Goal: Task Accomplishment & Management: Manage account settings

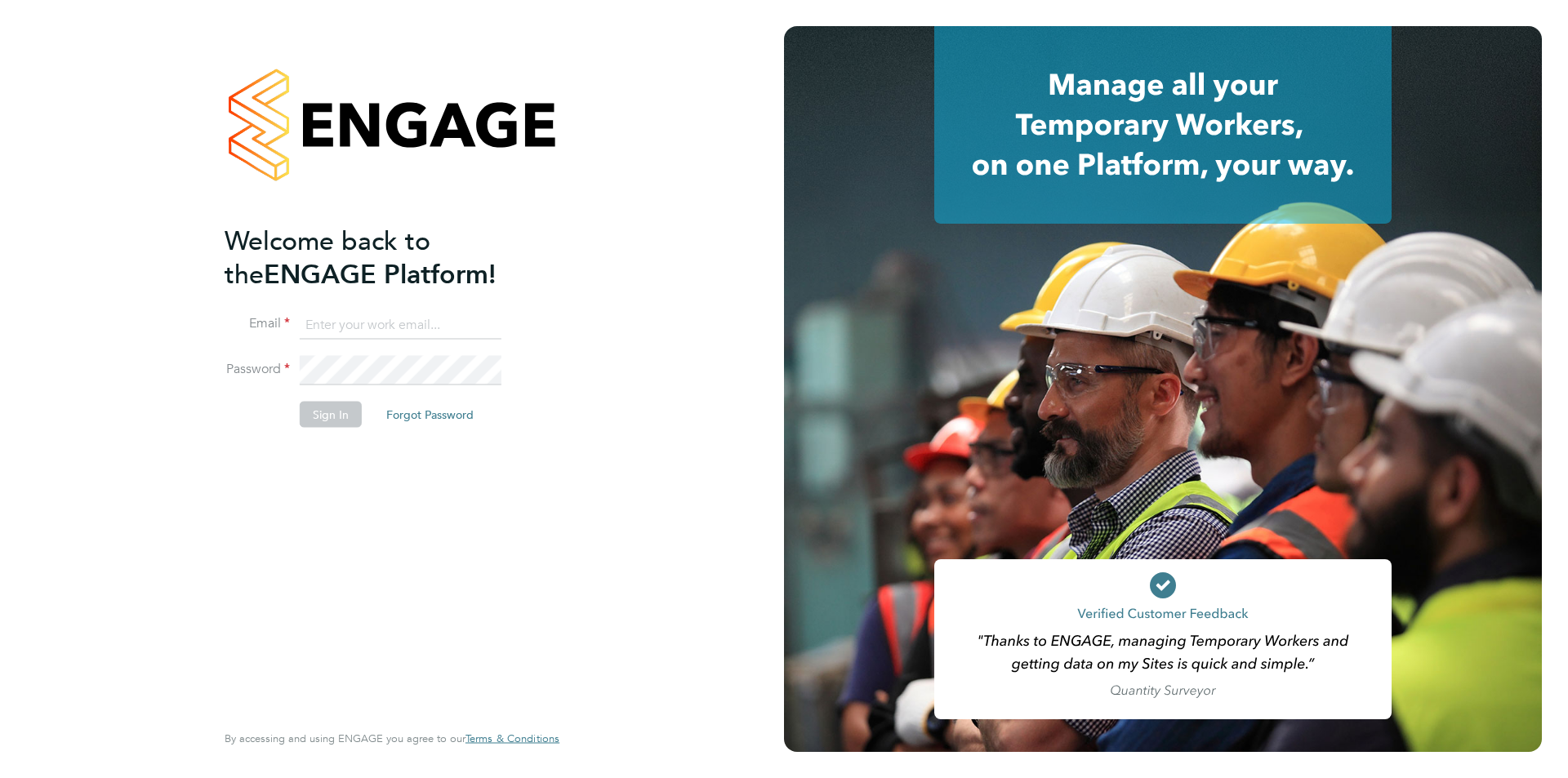
type input "timlerwill@itsconstruction.co.uk"
click at [243, 430] on li "Sign In Forgot Password" at bounding box center [384, 422] width 319 height 43
click at [322, 409] on button "Sign In" at bounding box center [331, 414] width 62 height 26
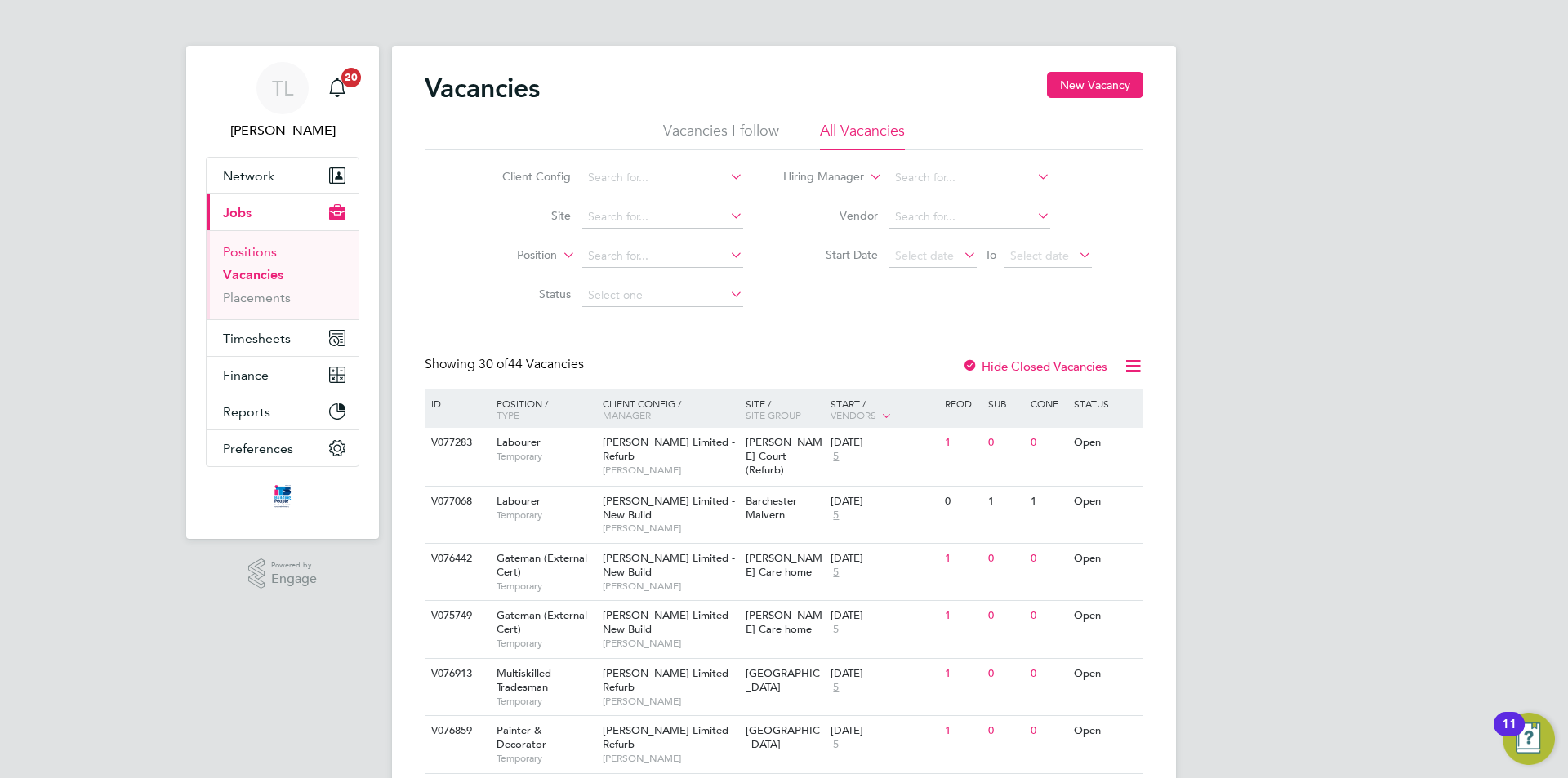
click at [251, 251] on link "Positions" at bounding box center [250, 252] width 54 height 15
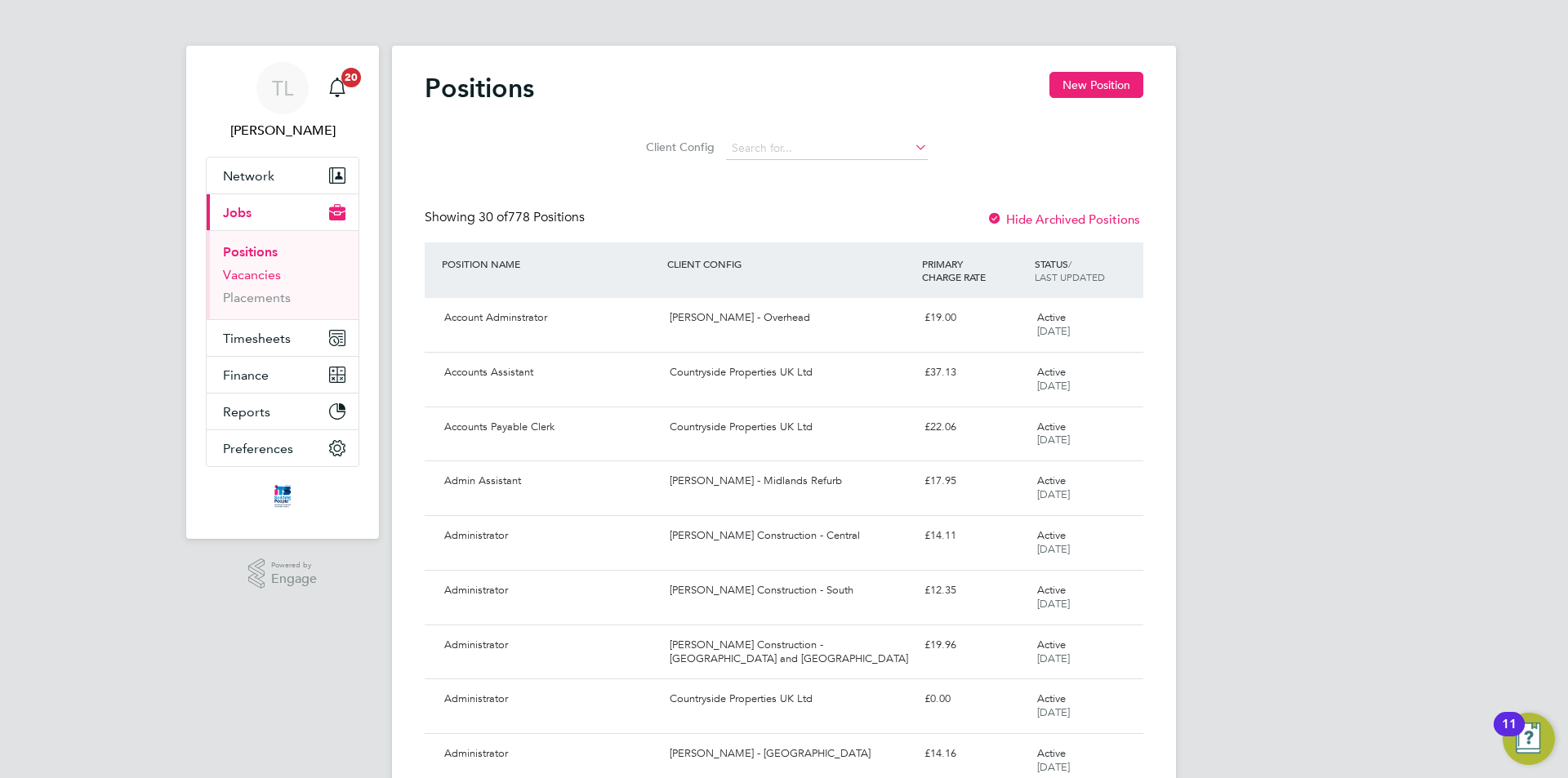
click at [250, 276] on link "Vacancies" at bounding box center [252, 274] width 58 height 15
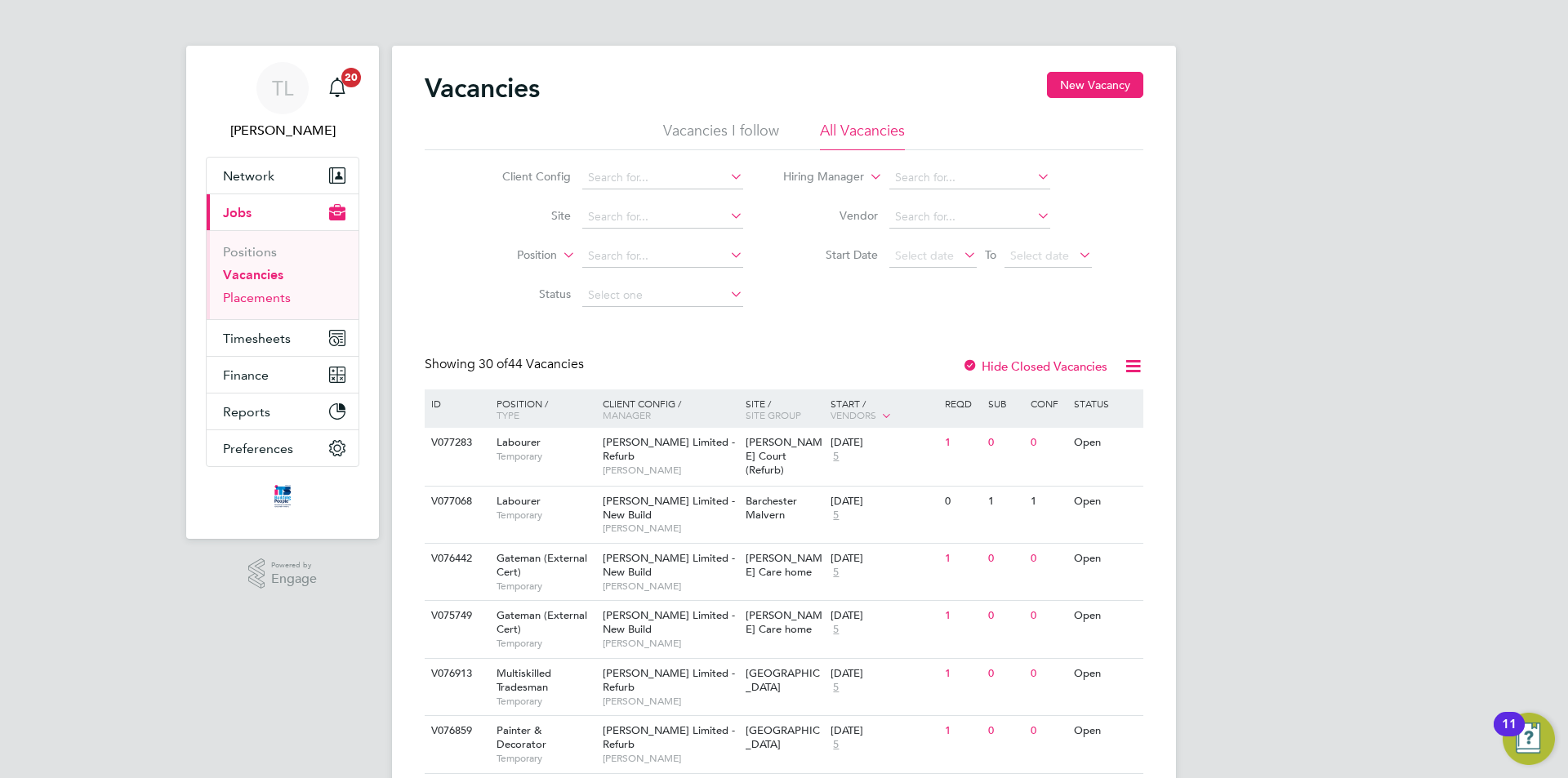
click at [252, 302] on link "Placements" at bounding box center [257, 298] width 68 height 15
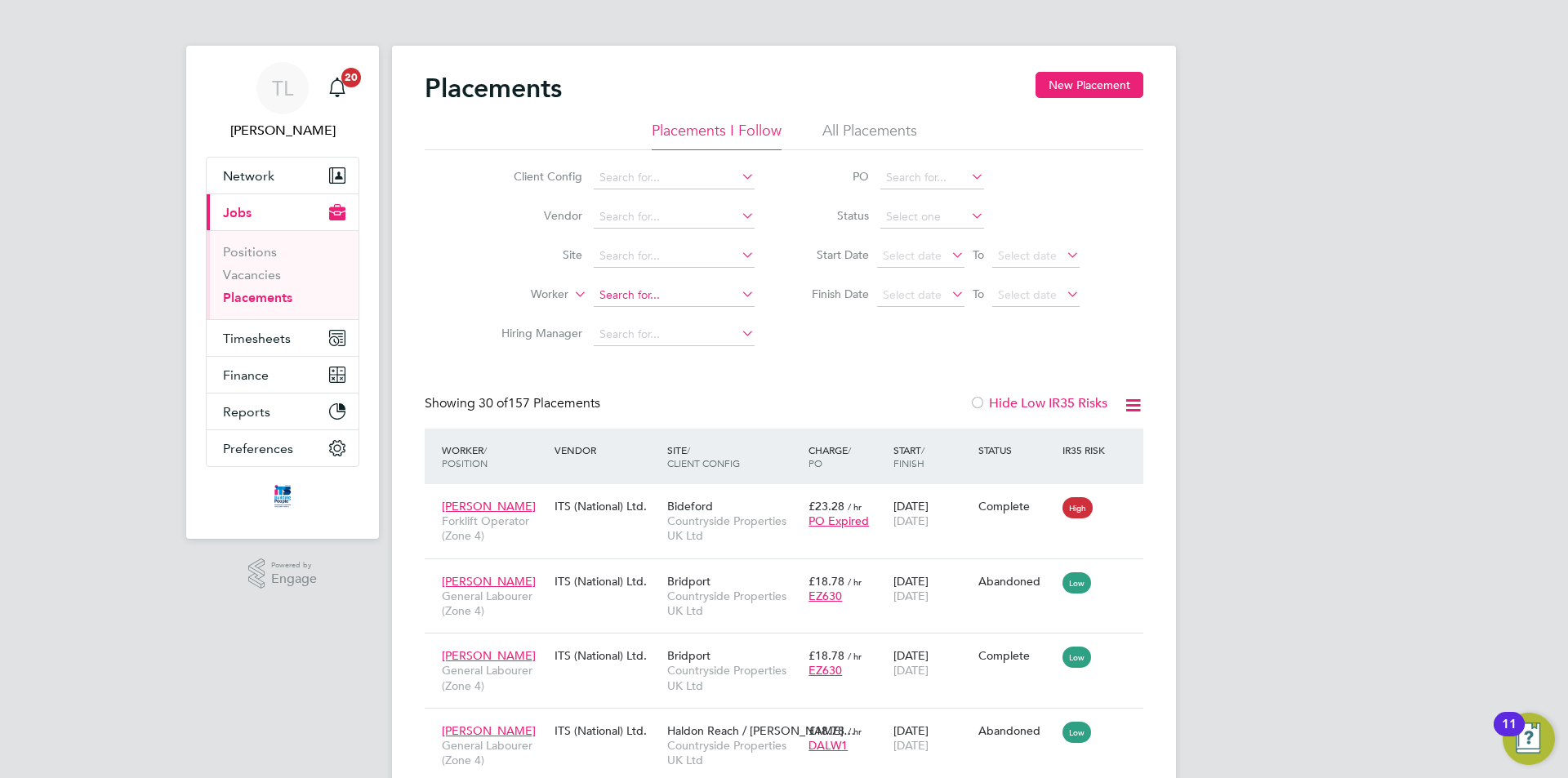
click at [628, 290] on input at bounding box center [674, 296] width 160 height 23
click at [668, 356] on li "James W illiams" at bounding box center [701, 361] width 217 height 22
type input "[PERSON_NAME]"
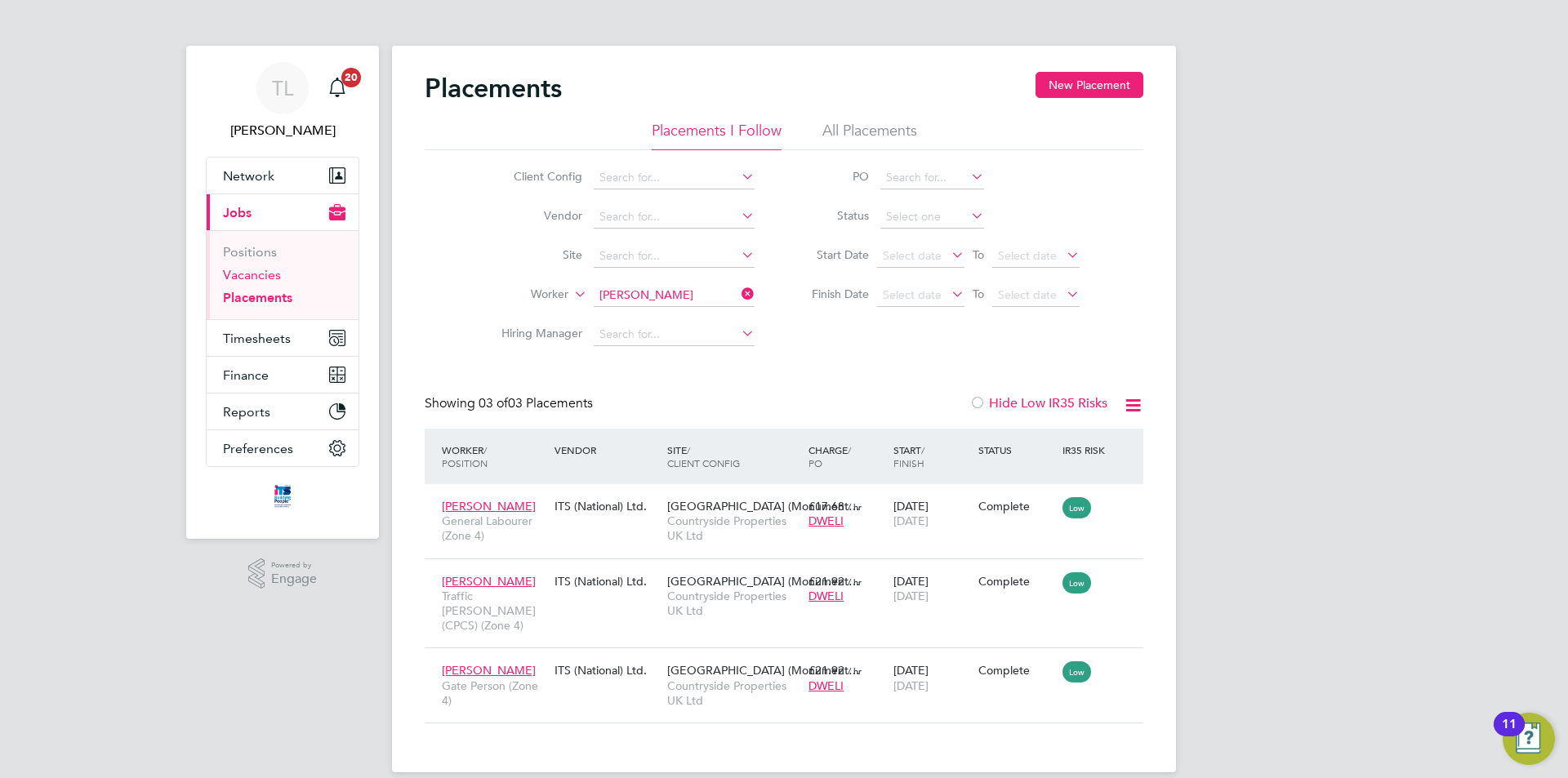
click at [261, 281] on link "Vacancies" at bounding box center [252, 274] width 58 height 15
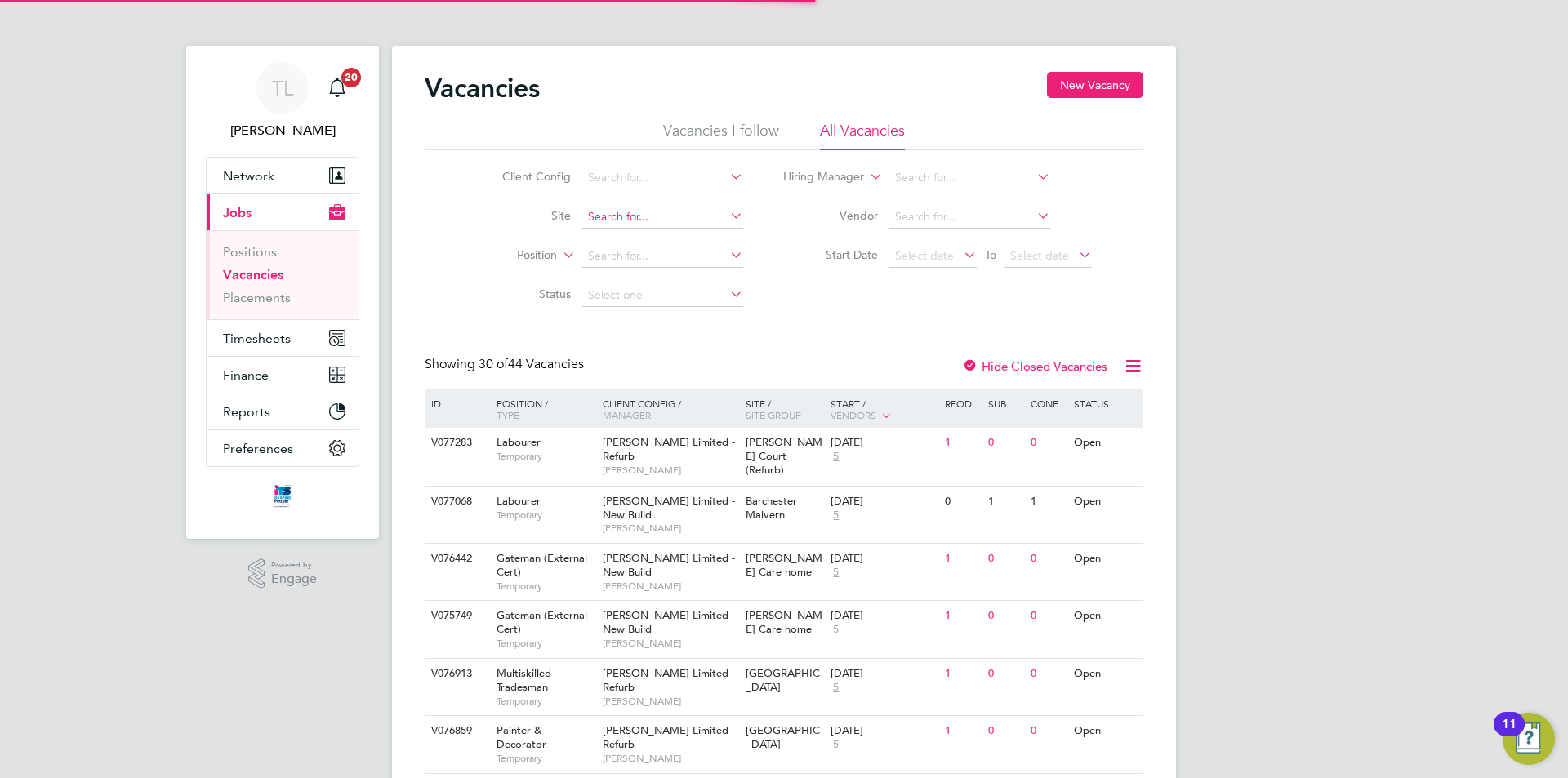
click at [638, 217] on input at bounding box center [662, 217] width 160 height 23
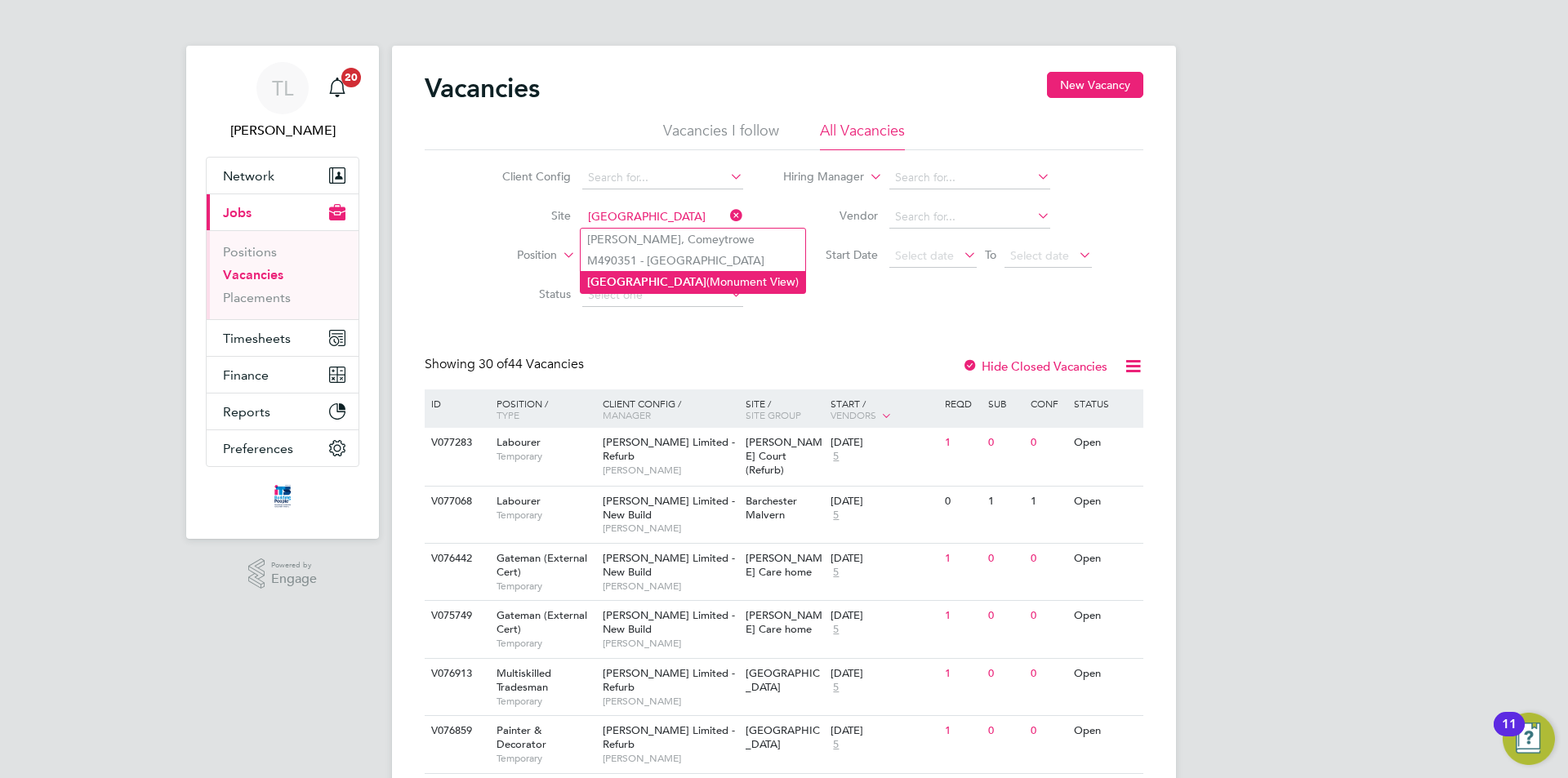
click at [665, 281] on li "Wellington (Monument View)" at bounding box center [693, 282] width 224 height 22
type input "Wellington (Monument View)"
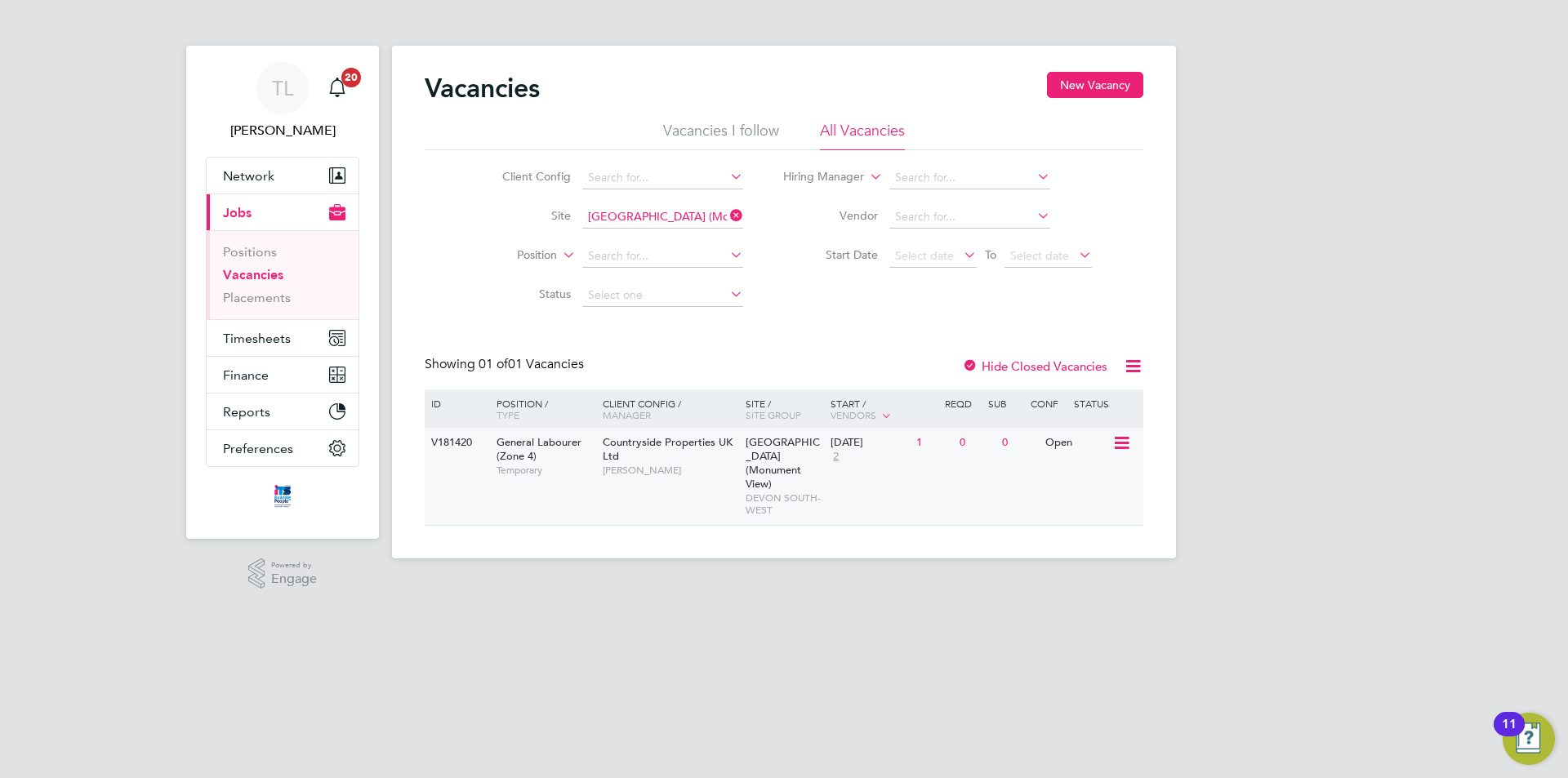
click at [628, 459] on div "Countryside Properties UK Ltd Eddy Brook" at bounding box center [670, 456] width 143 height 56
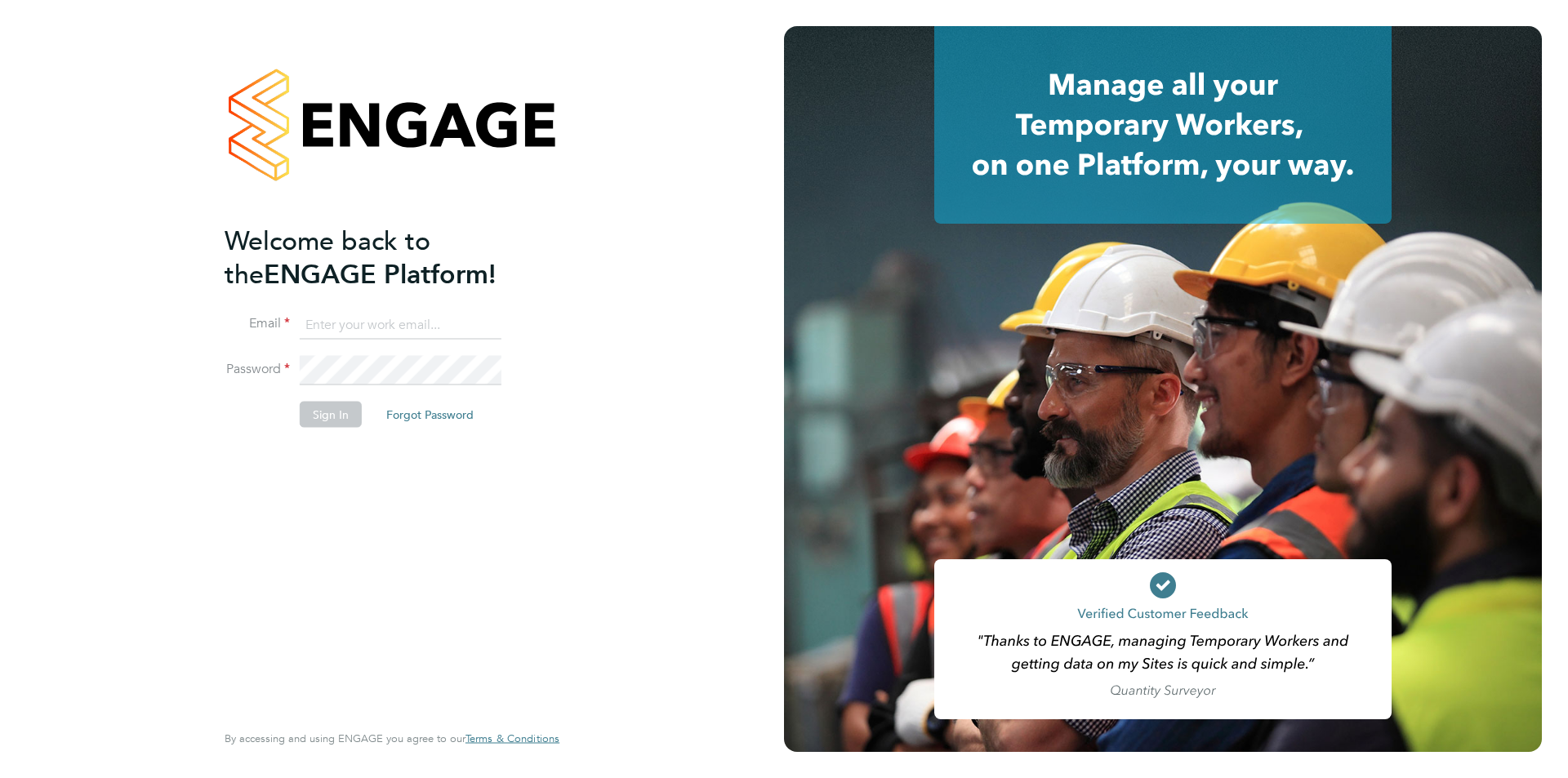
type input "timlerwill@itsconstruction.co.uk"
click at [322, 416] on button "Sign In" at bounding box center [331, 414] width 62 height 26
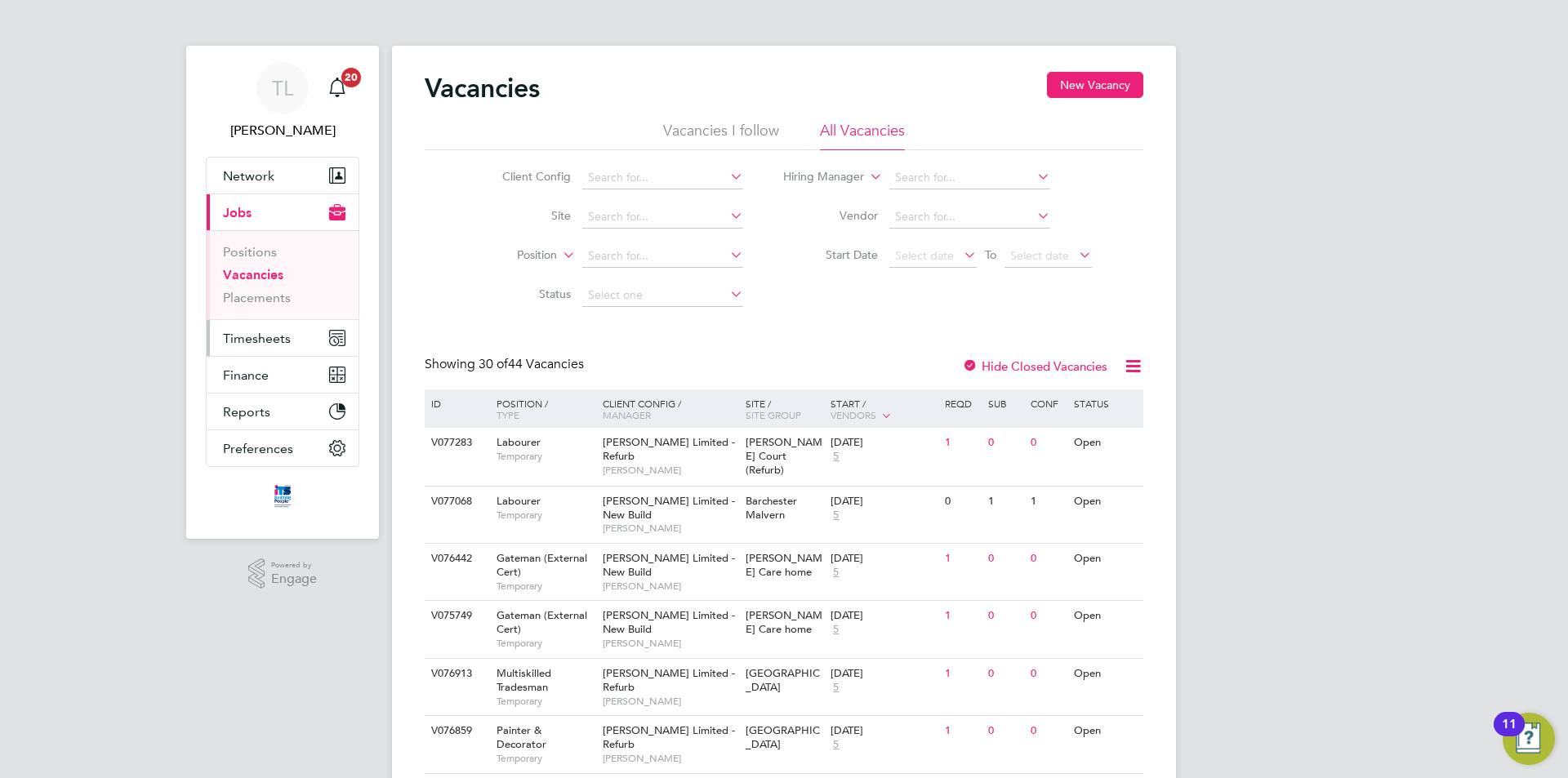
click at [250, 342] on span "Timesheets" at bounding box center [257, 338] width 68 height 15
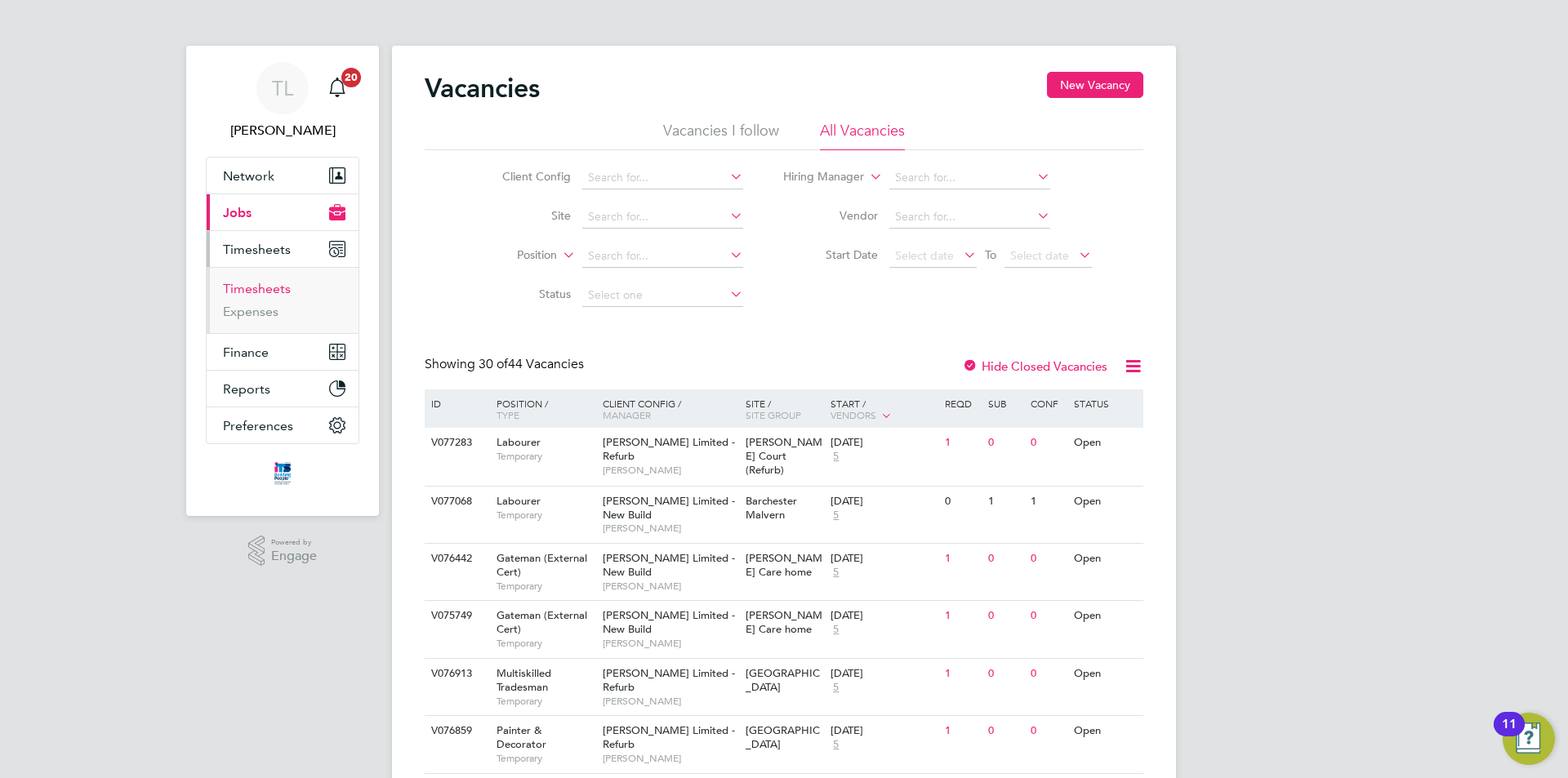
click at [267, 289] on link "Timesheets" at bounding box center [257, 289] width 68 height 15
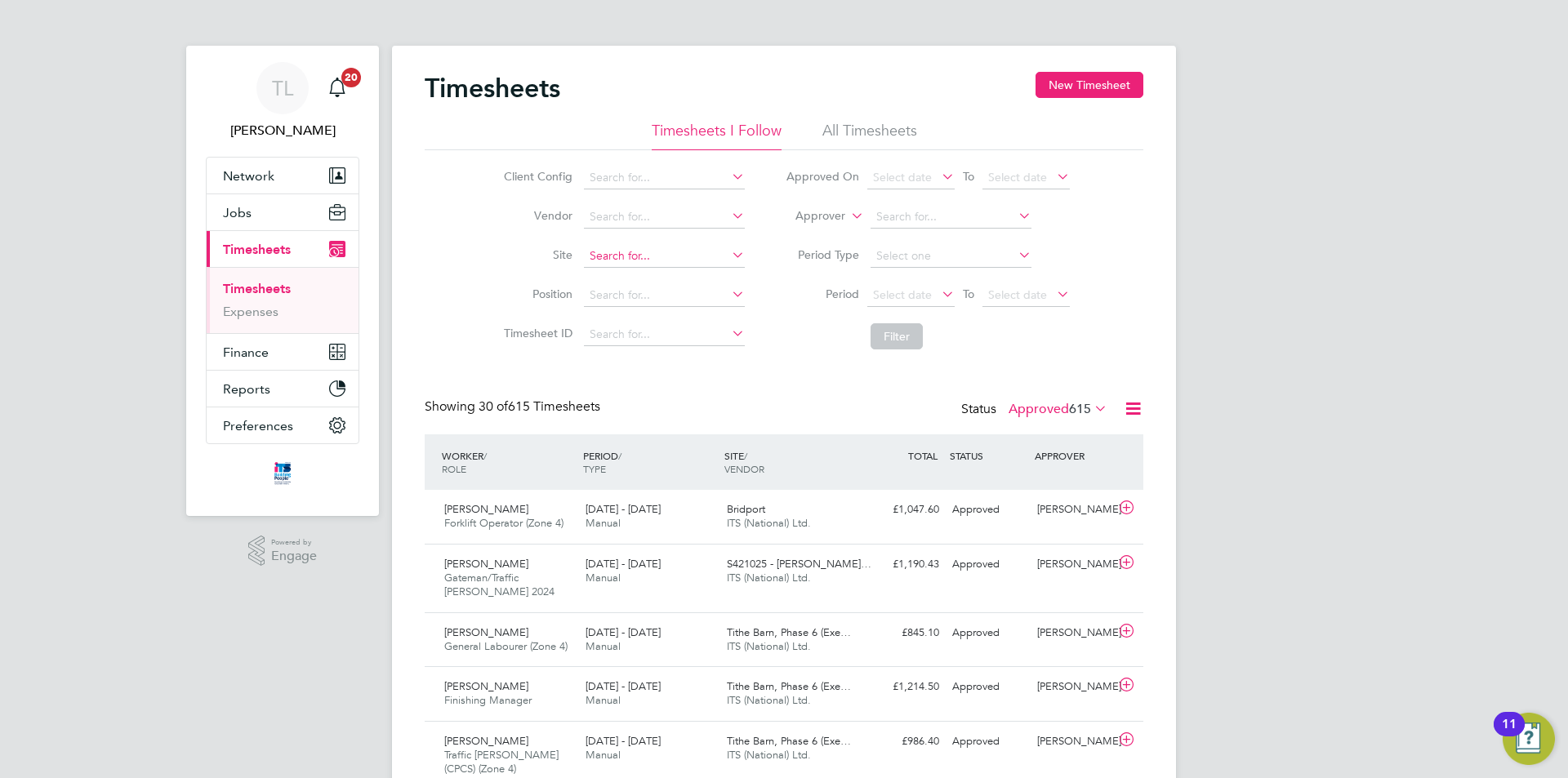
click at [610, 259] on input at bounding box center [664, 256] width 160 height 23
click at [634, 278] on li "Northam ( [GEOGRAPHIC_DATA])" at bounding box center [663, 278] width 162 height 22
type input "Northam ([GEOGRAPHIC_DATA])"
click at [883, 326] on button "Filter" at bounding box center [897, 336] width 52 height 26
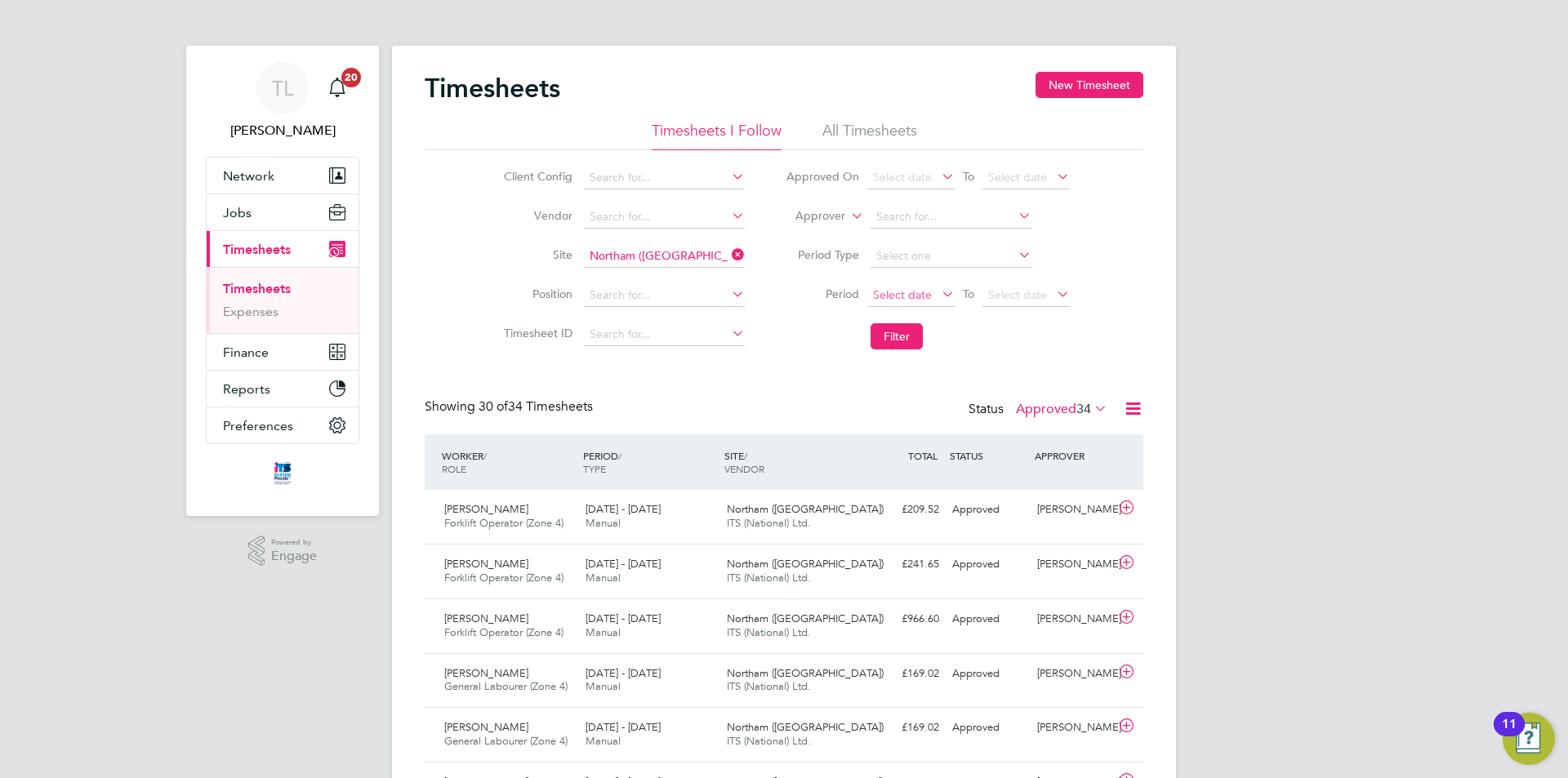
click at [900, 287] on span "Select date" at bounding box center [911, 296] width 87 height 22
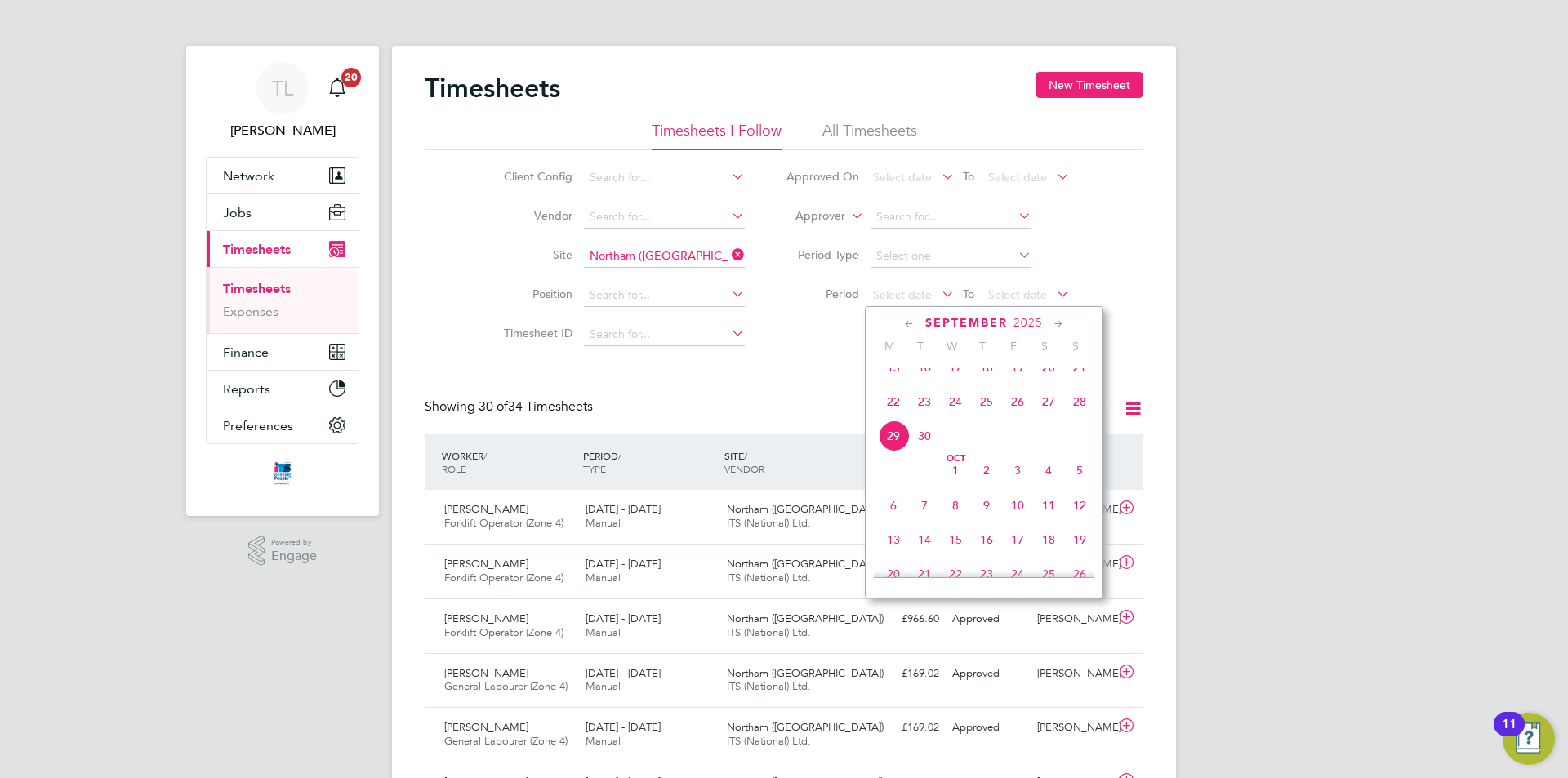
click at [895, 410] on span "22" at bounding box center [893, 402] width 31 height 31
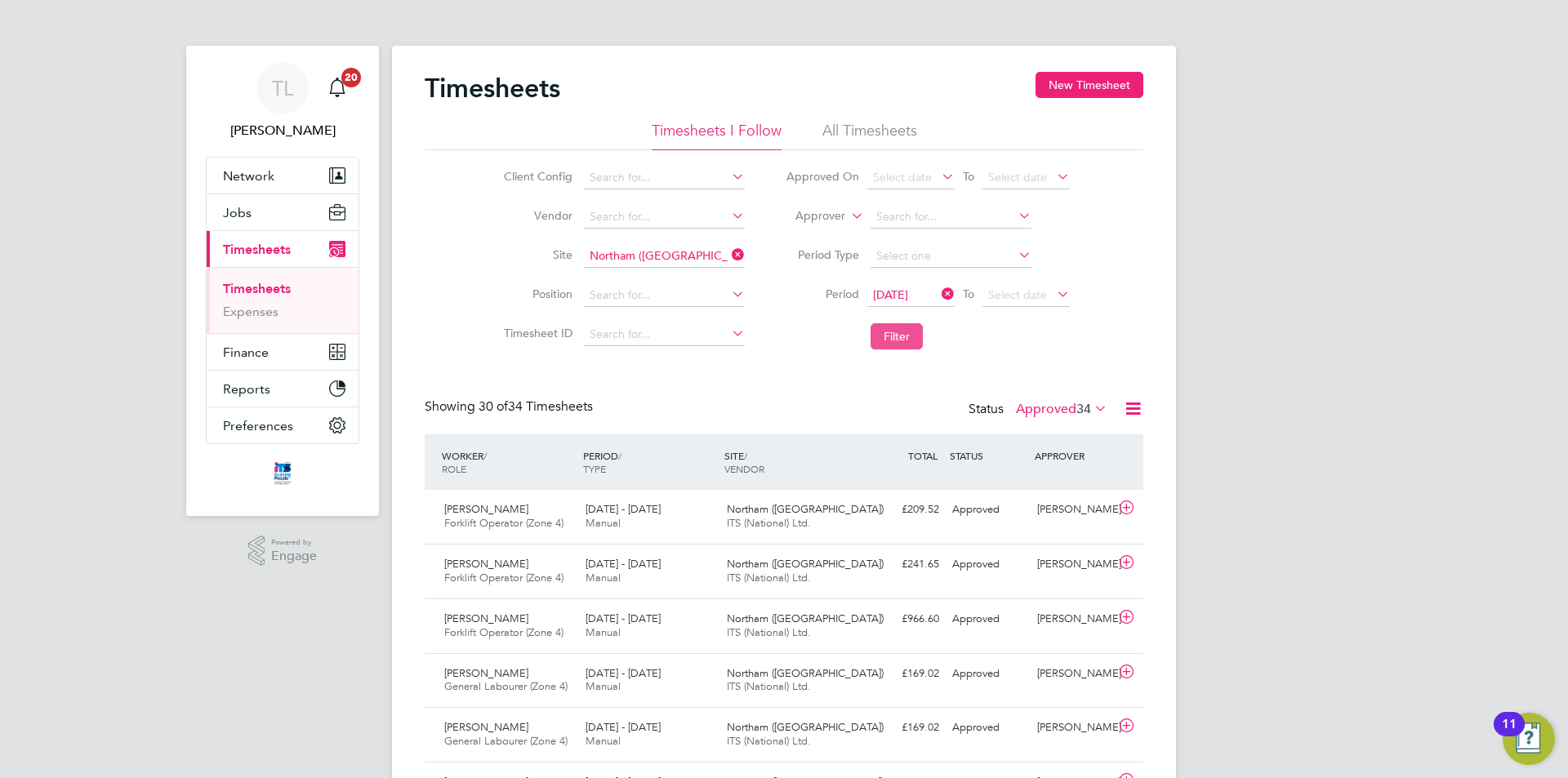
click at [898, 335] on button "Filter" at bounding box center [897, 336] width 52 height 26
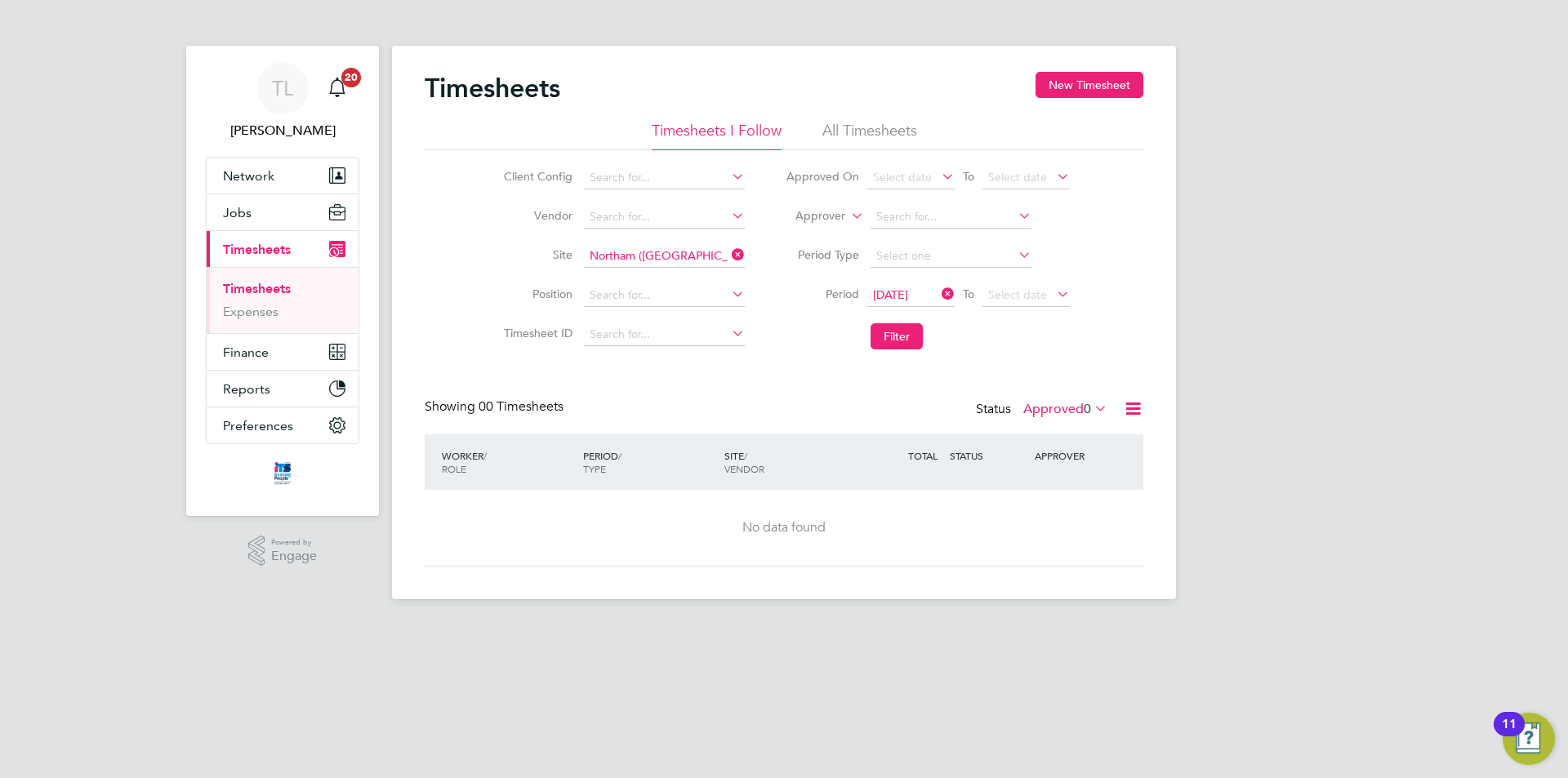
click at [1060, 417] on label "Approved 0" at bounding box center [1065, 409] width 84 height 16
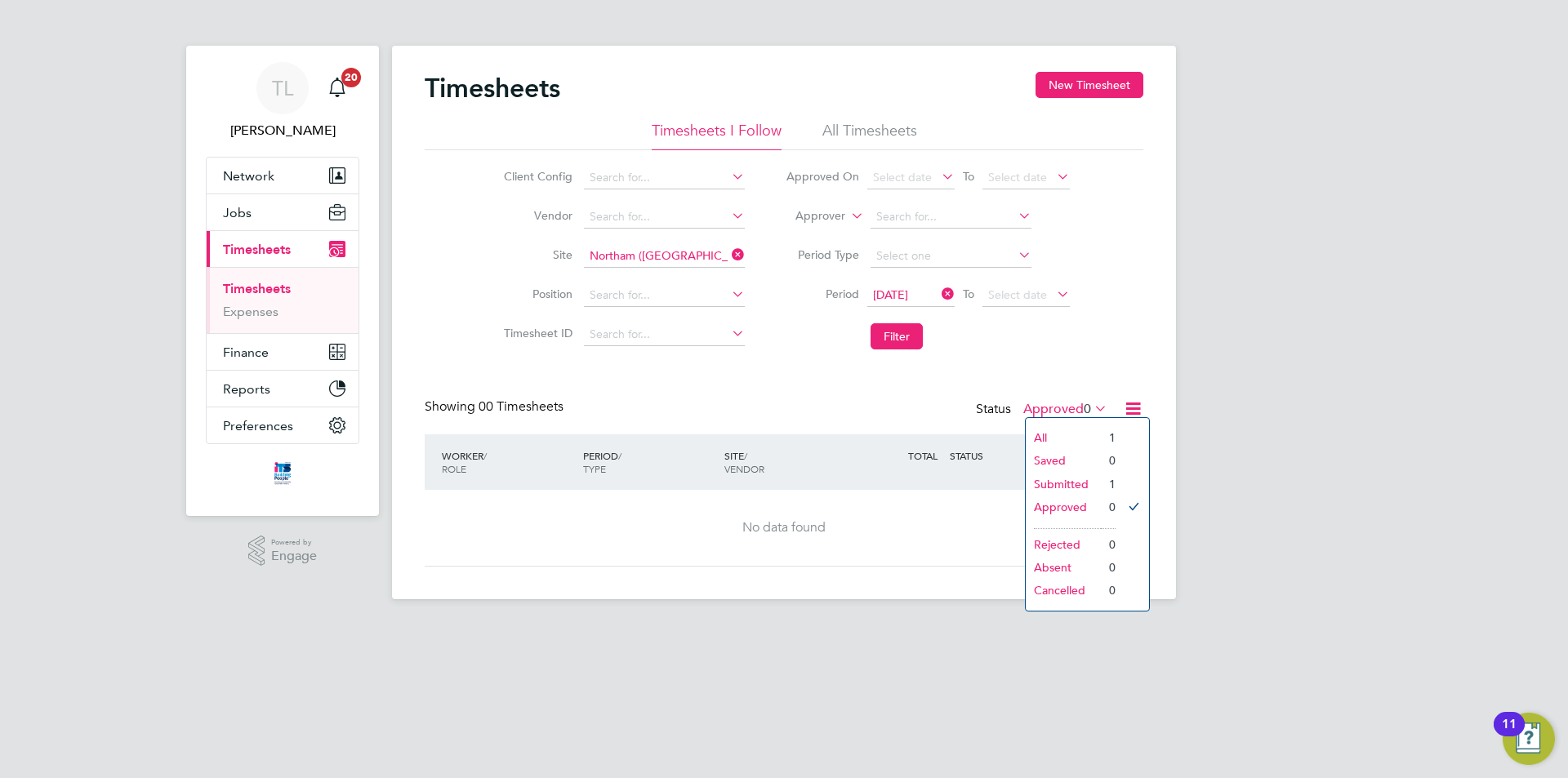
click at [1083, 484] on li "Submitted" at bounding box center [1063, 484] width 75 height 23
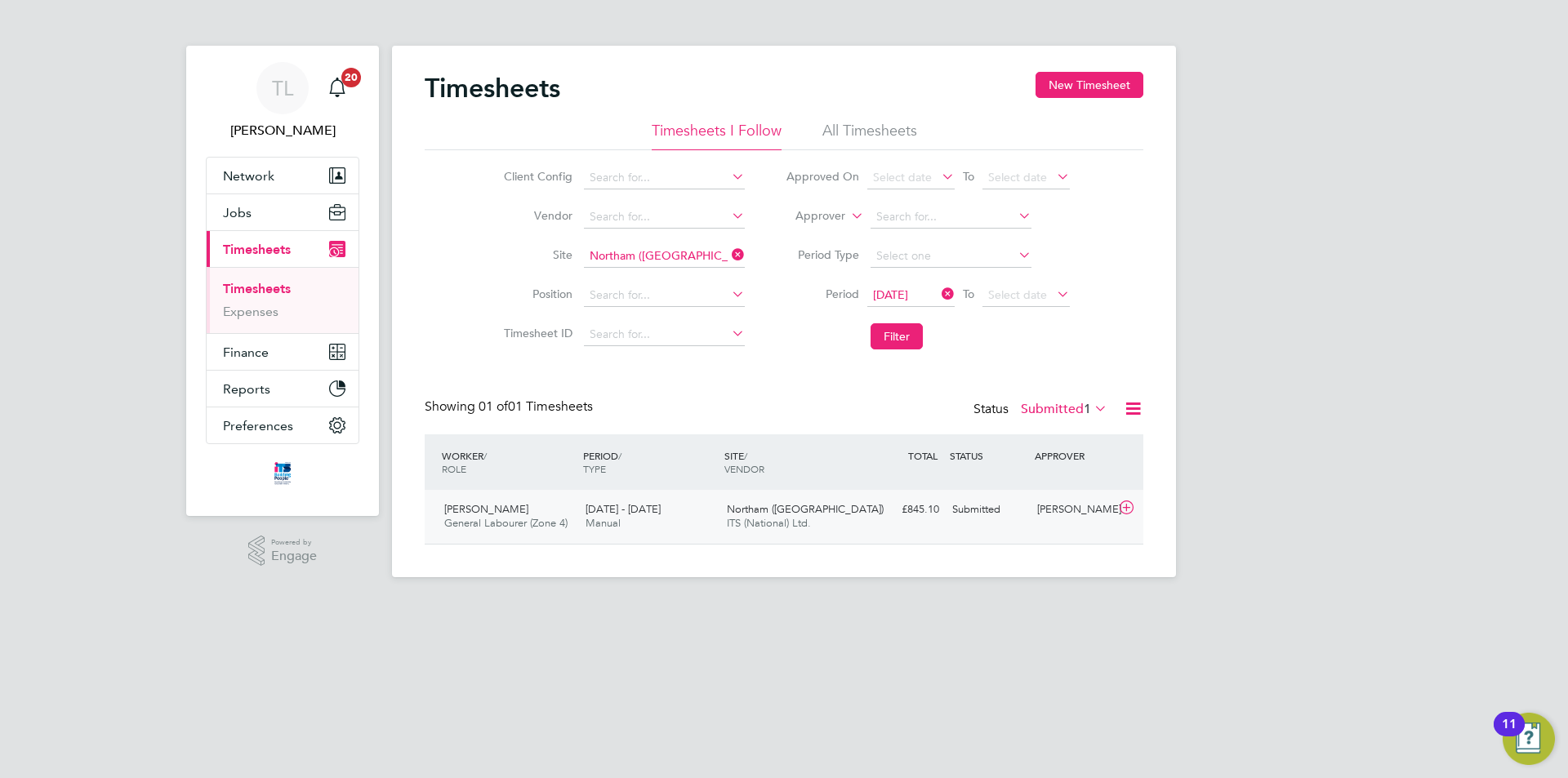
click at [981, 513] on div "Submitted" at bounding box center [988, 510] width 85 height 27
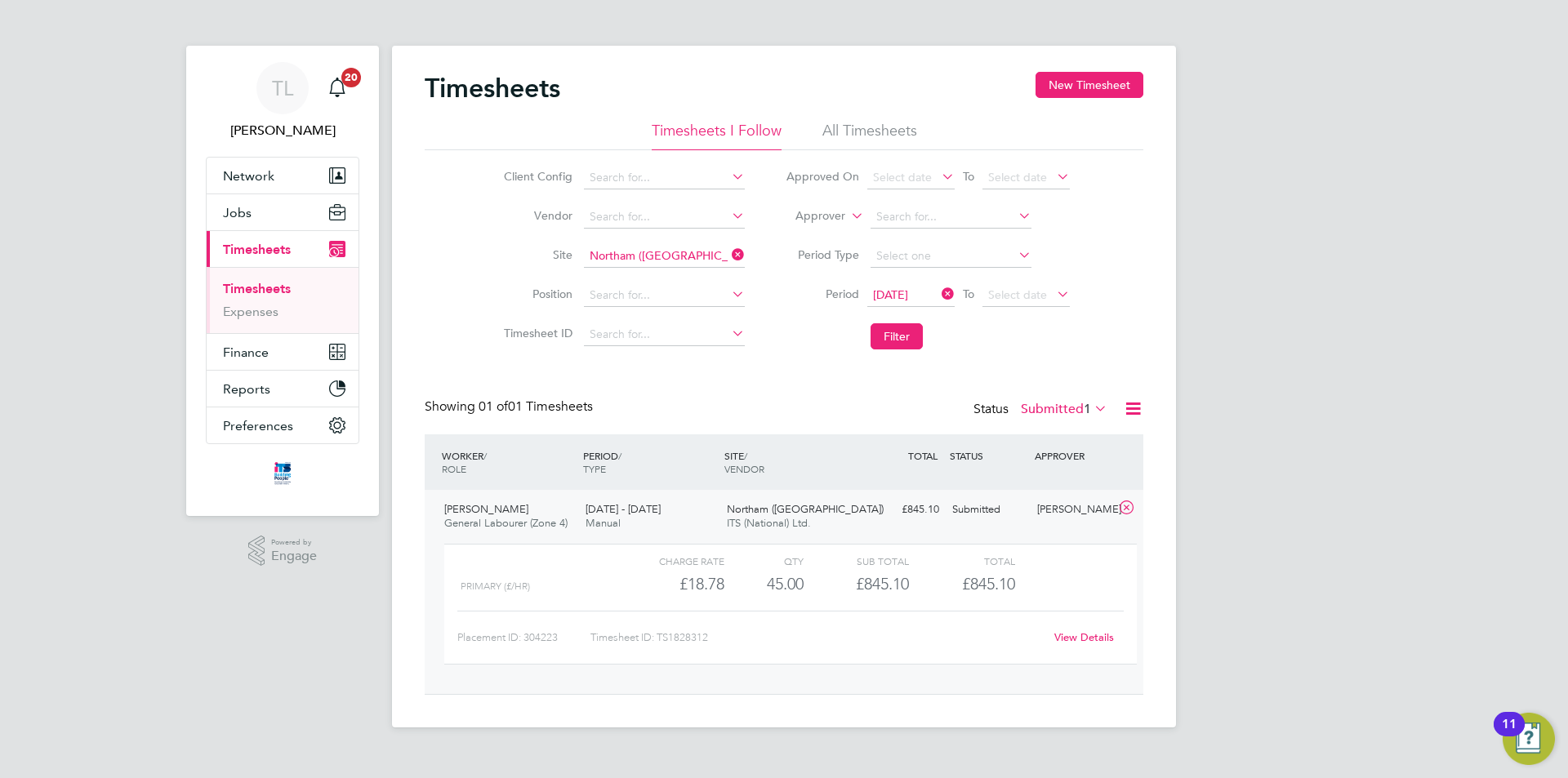
click at [1080, 635] on link "View Details" at bounding box center [1085, 637] width 60 height 14
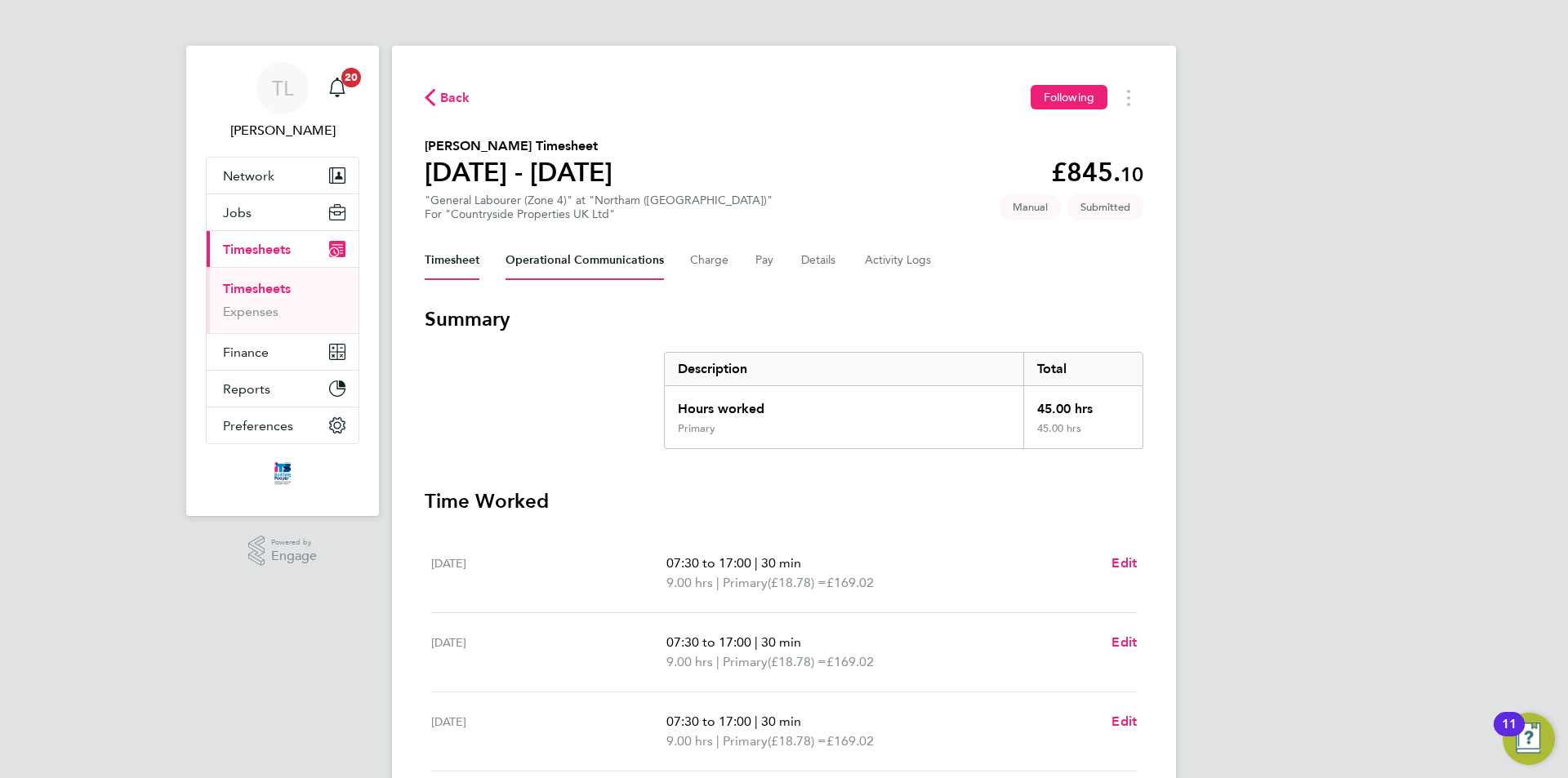
click at [581, 269] on Communications-tab "Operational Communications" at bounding box center [585, 260] width 159 height 40
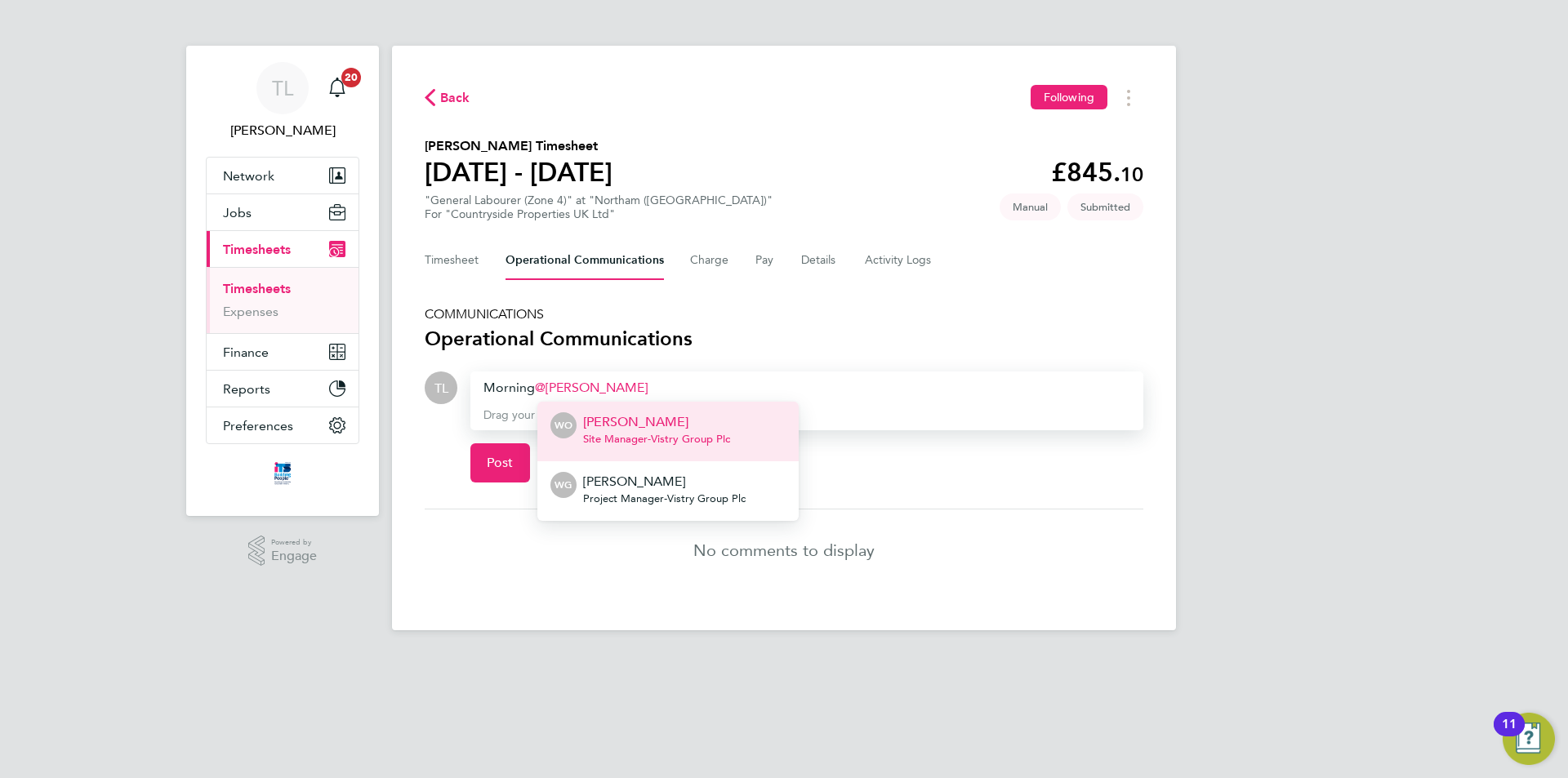
click at [625, 418] on p "[PERSON_NAME]" at bounding box center [656, 422] width 147 height 19
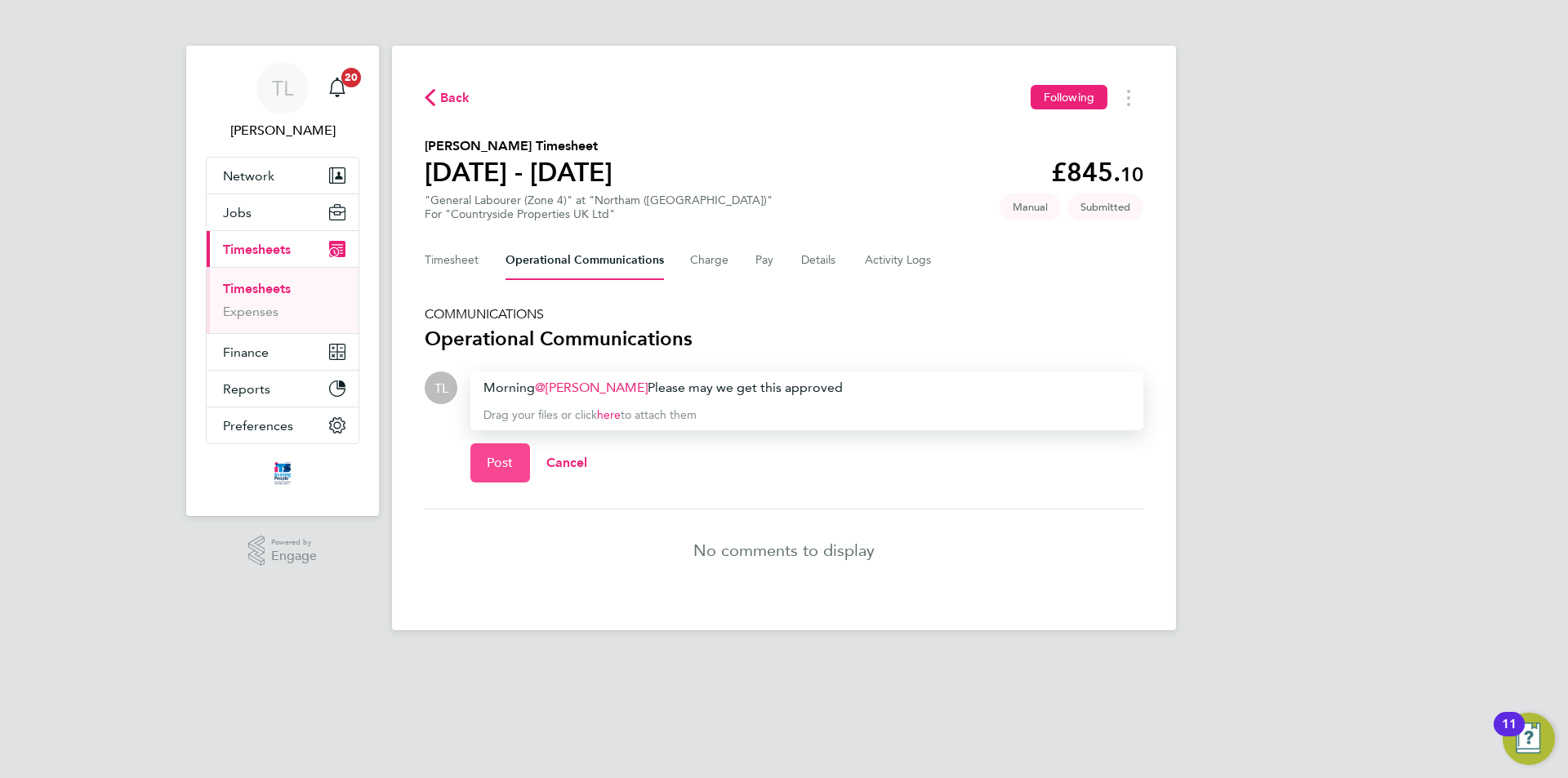
click at [514, 462] on button "Post" at bounding box center [501, 463] width 60 height 40
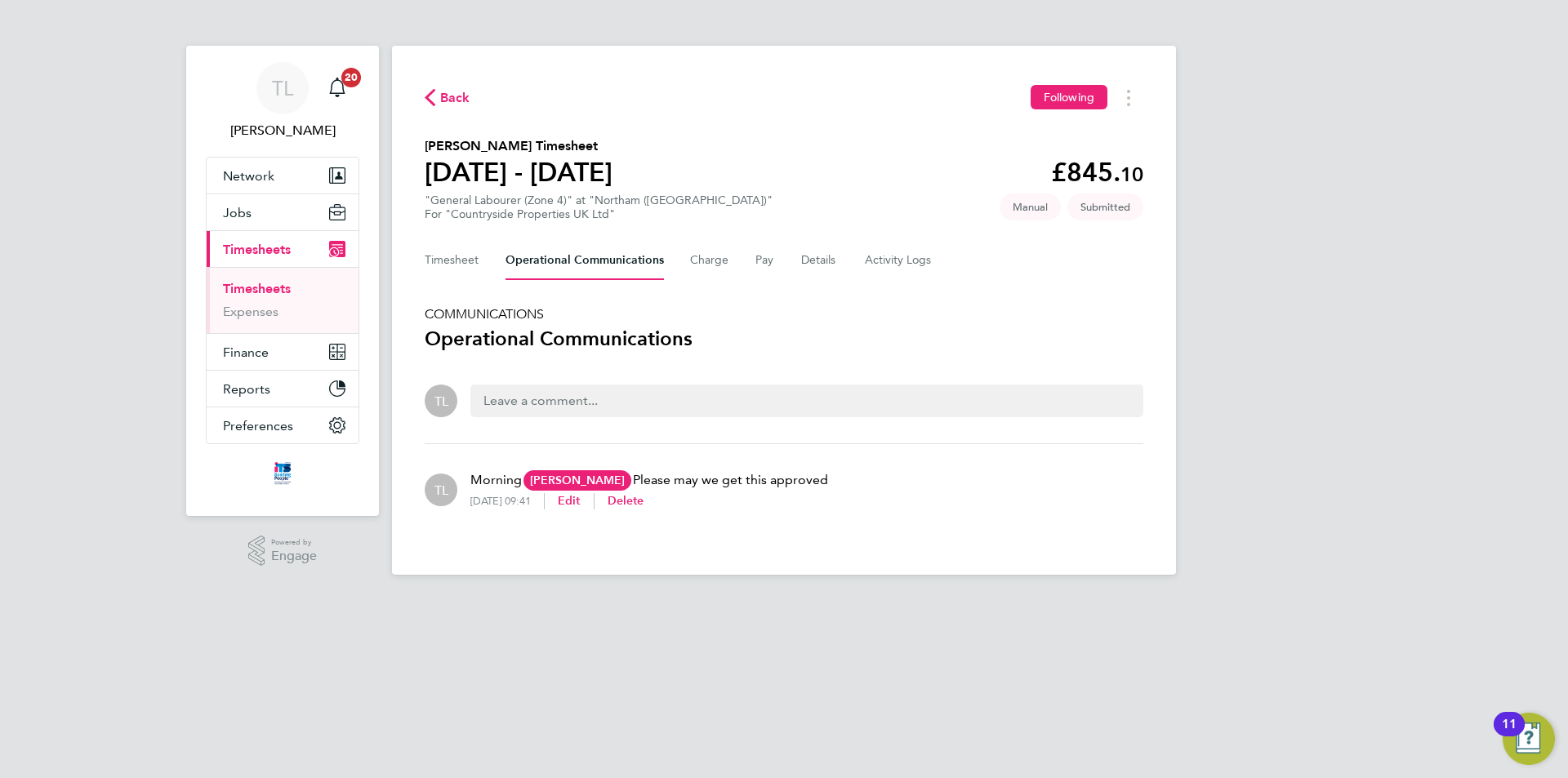
click at [448, 97] on span "Back" at bounding box center [454, 98] width 30 height 19
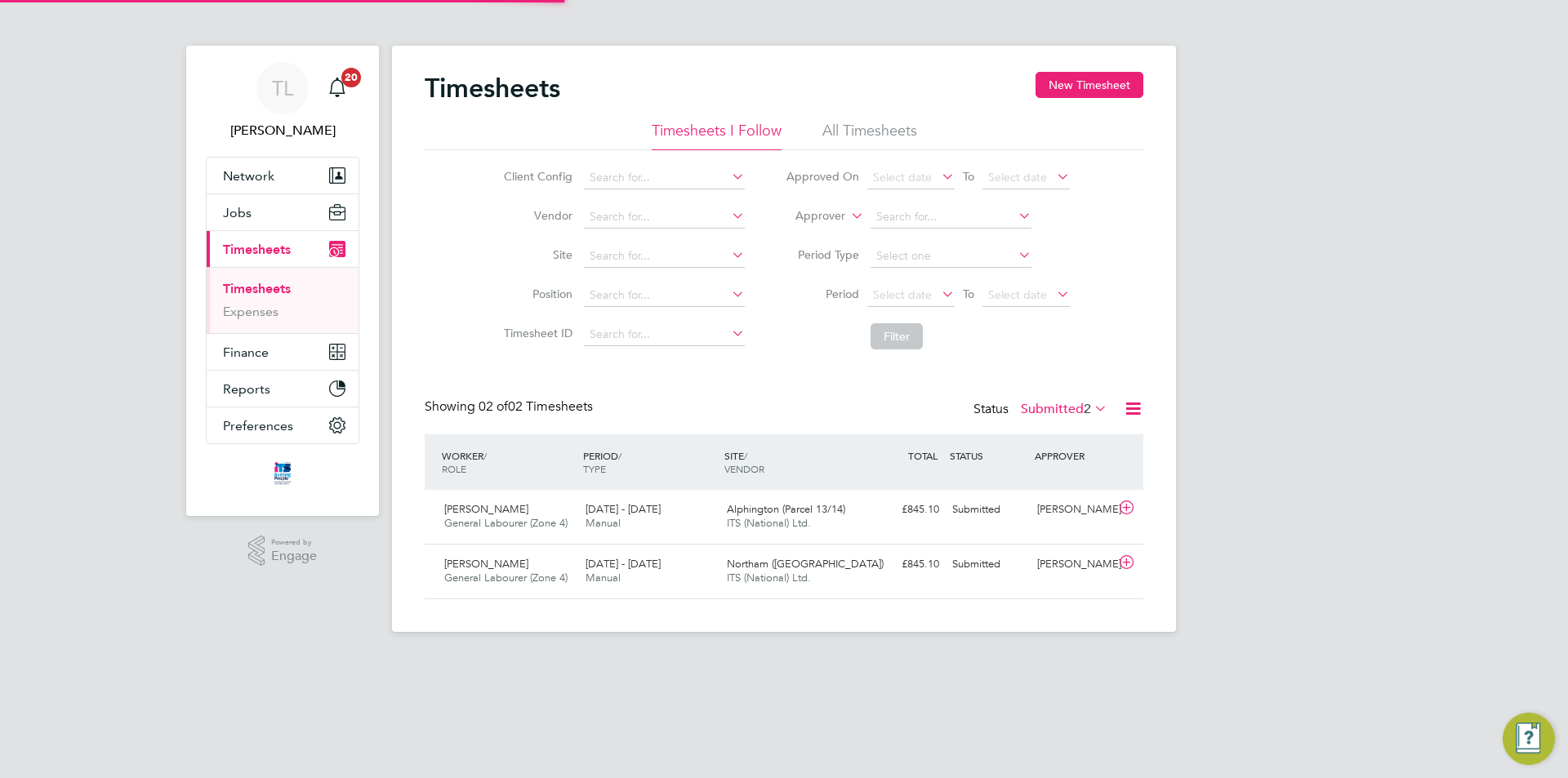
scroll to position [42, 142]
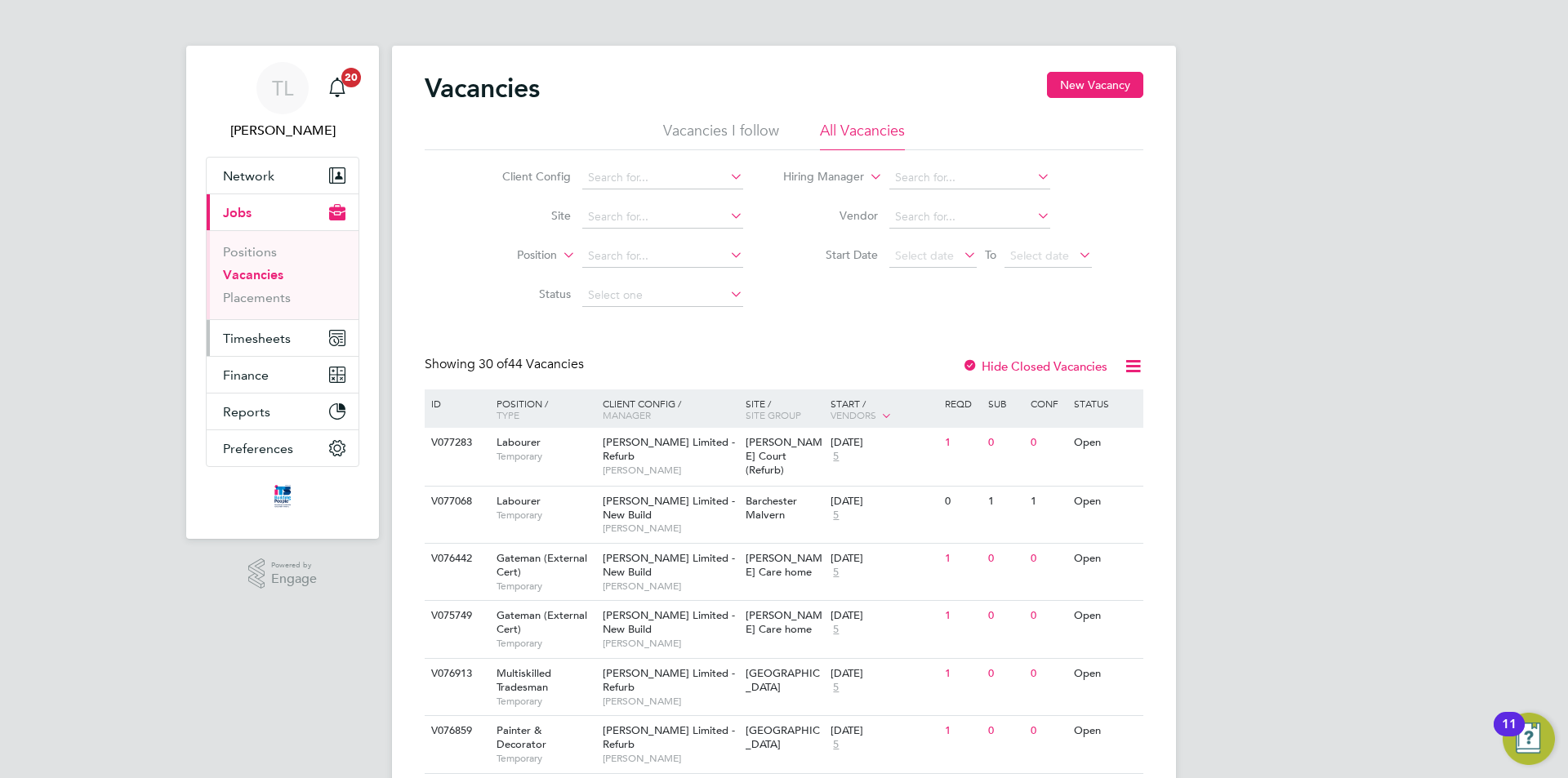
click at [291, 341] on button "Timesheets" at bounding box center [282, 337] width 152 height 36
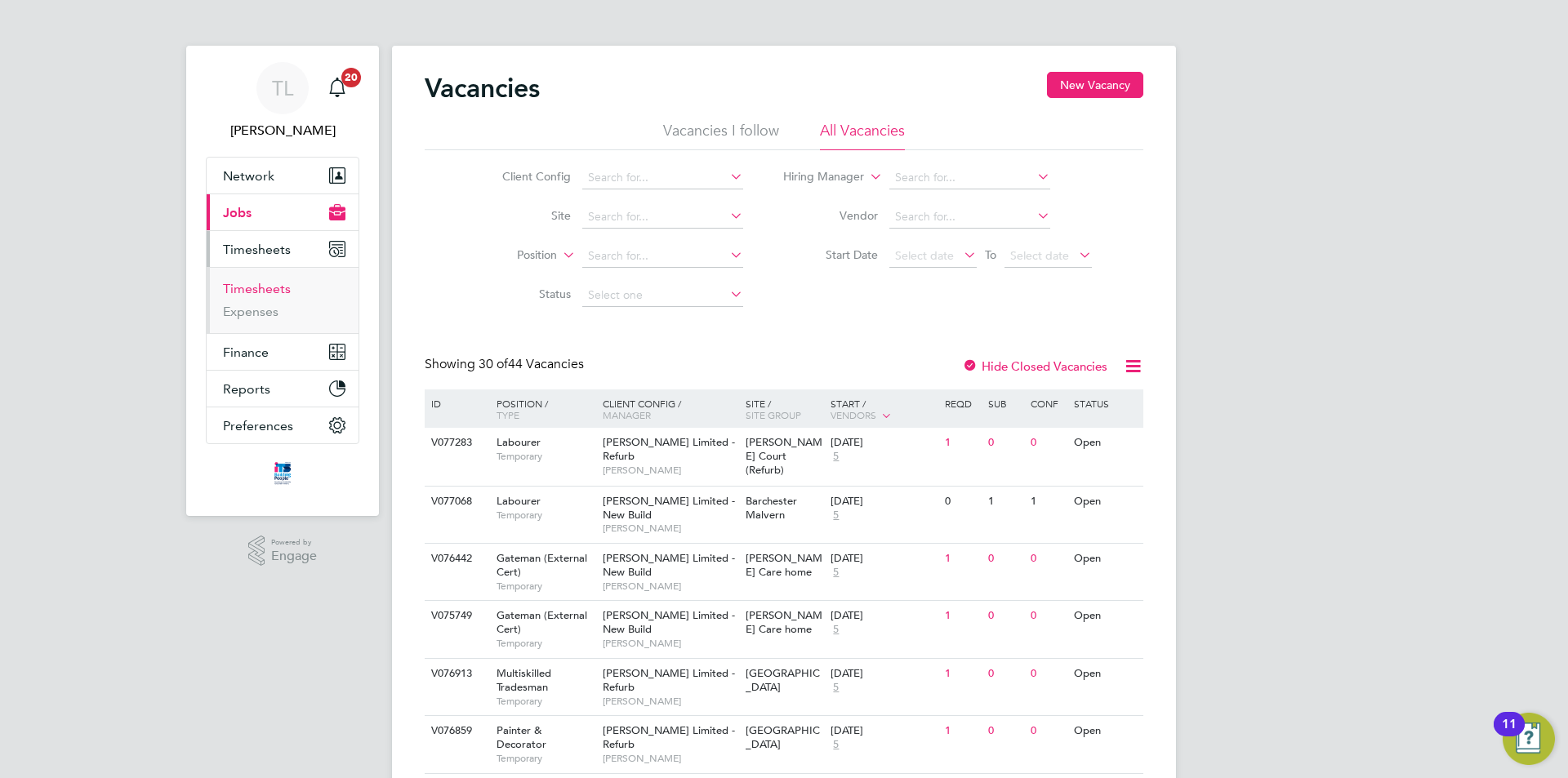
click at [281, 287] on link "Timesheets" at bounding box center [257, 289] width 68 height 15
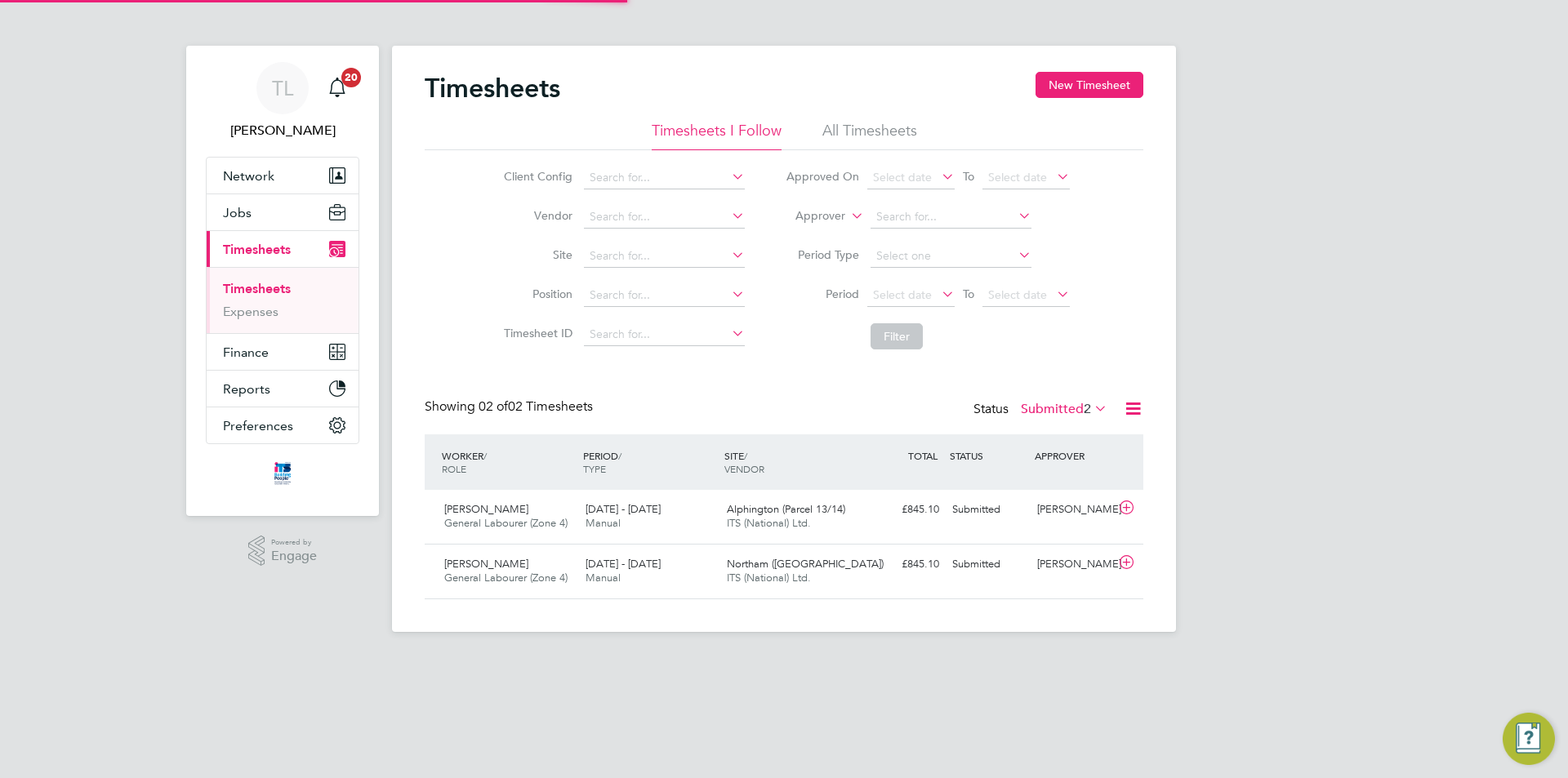
scroll to position [42, 142]
click at [261, 220] on button "Jobs" at bounding box center [282, 212] width 152 height 36
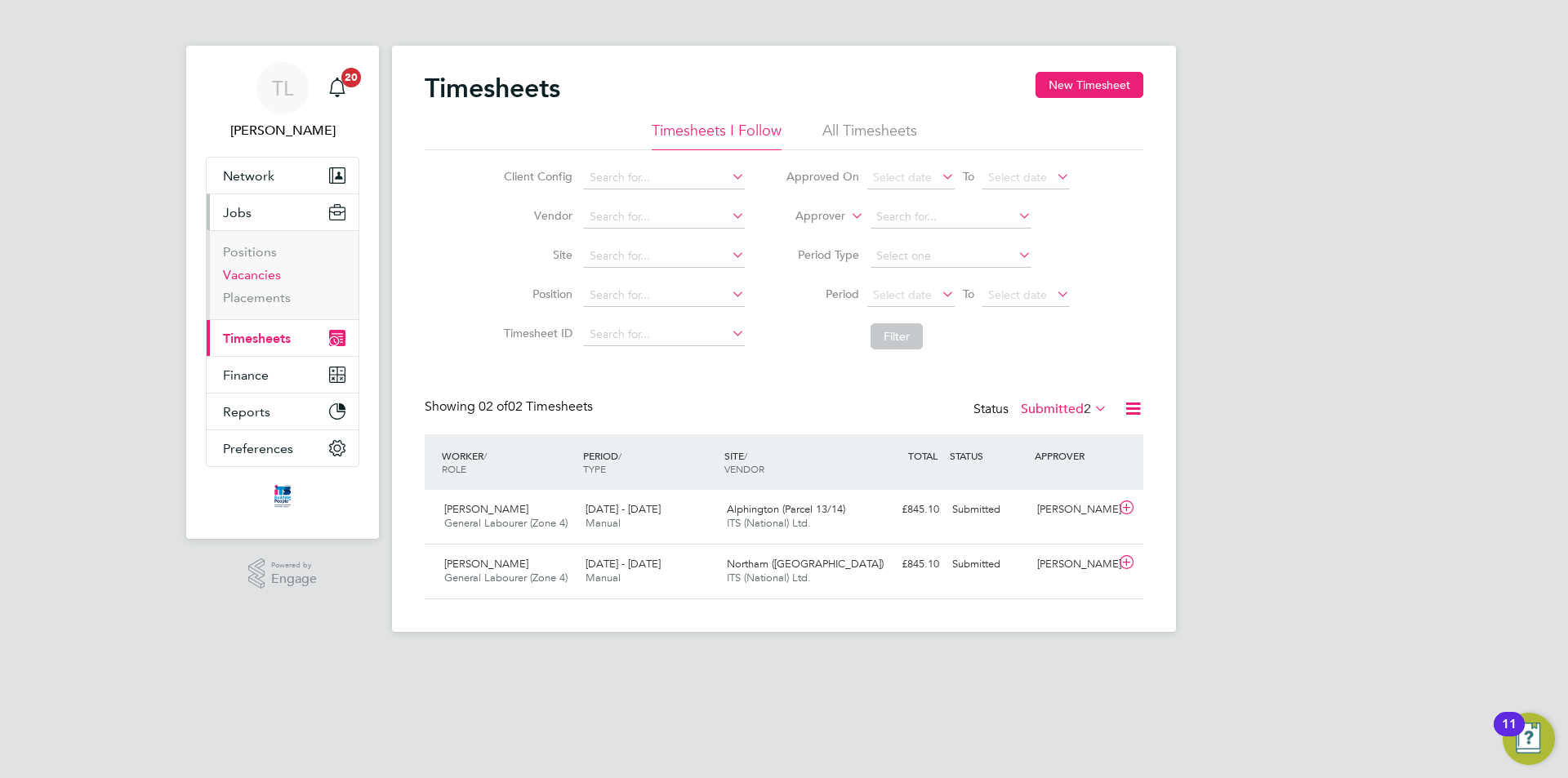
click at [257, 277] on link "Vacancies" at bounding box center [252, 274] width 58 height 15
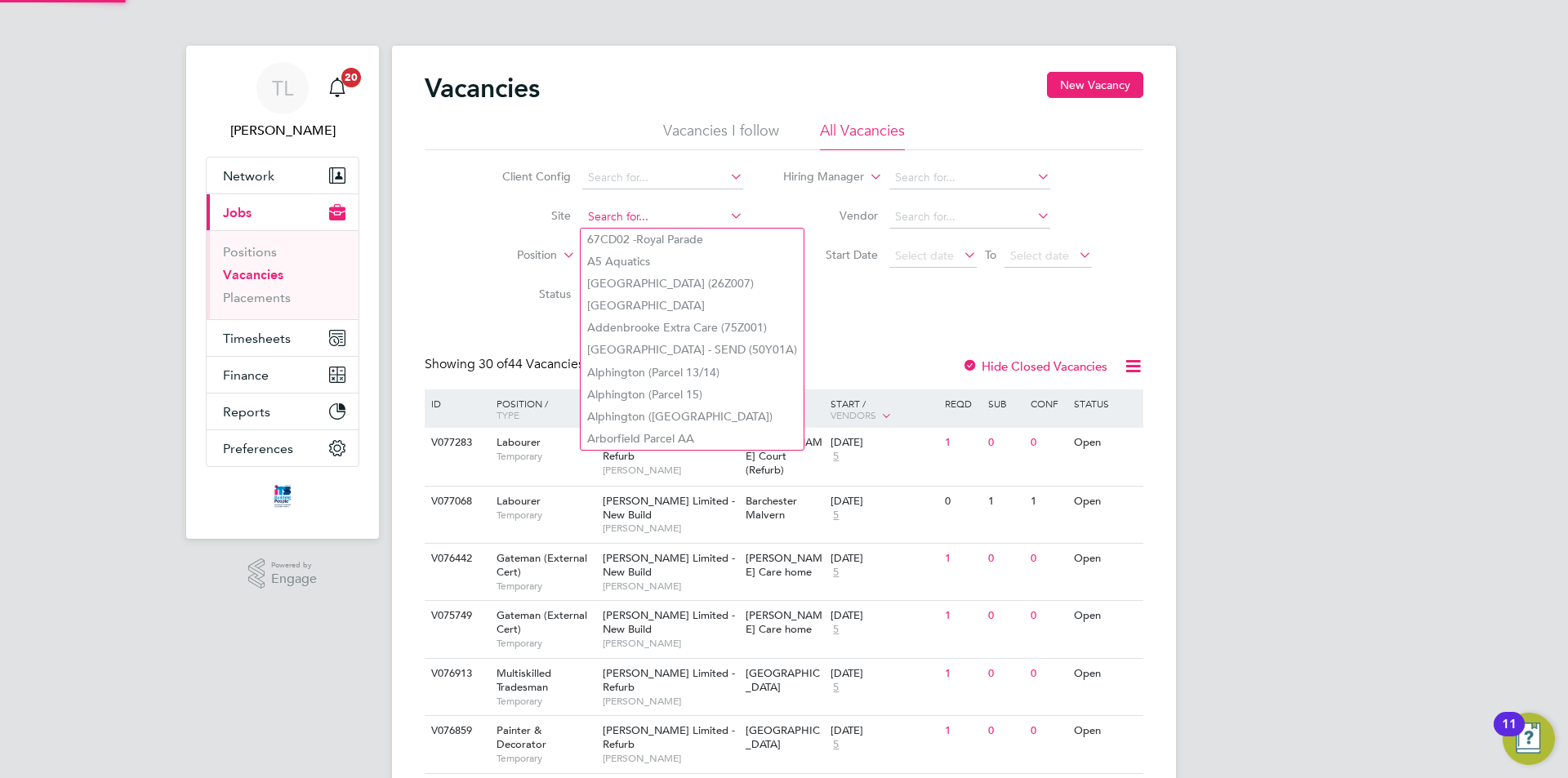
click at [624, 216] on input at bounding box center [662, 217] width 160 height 23
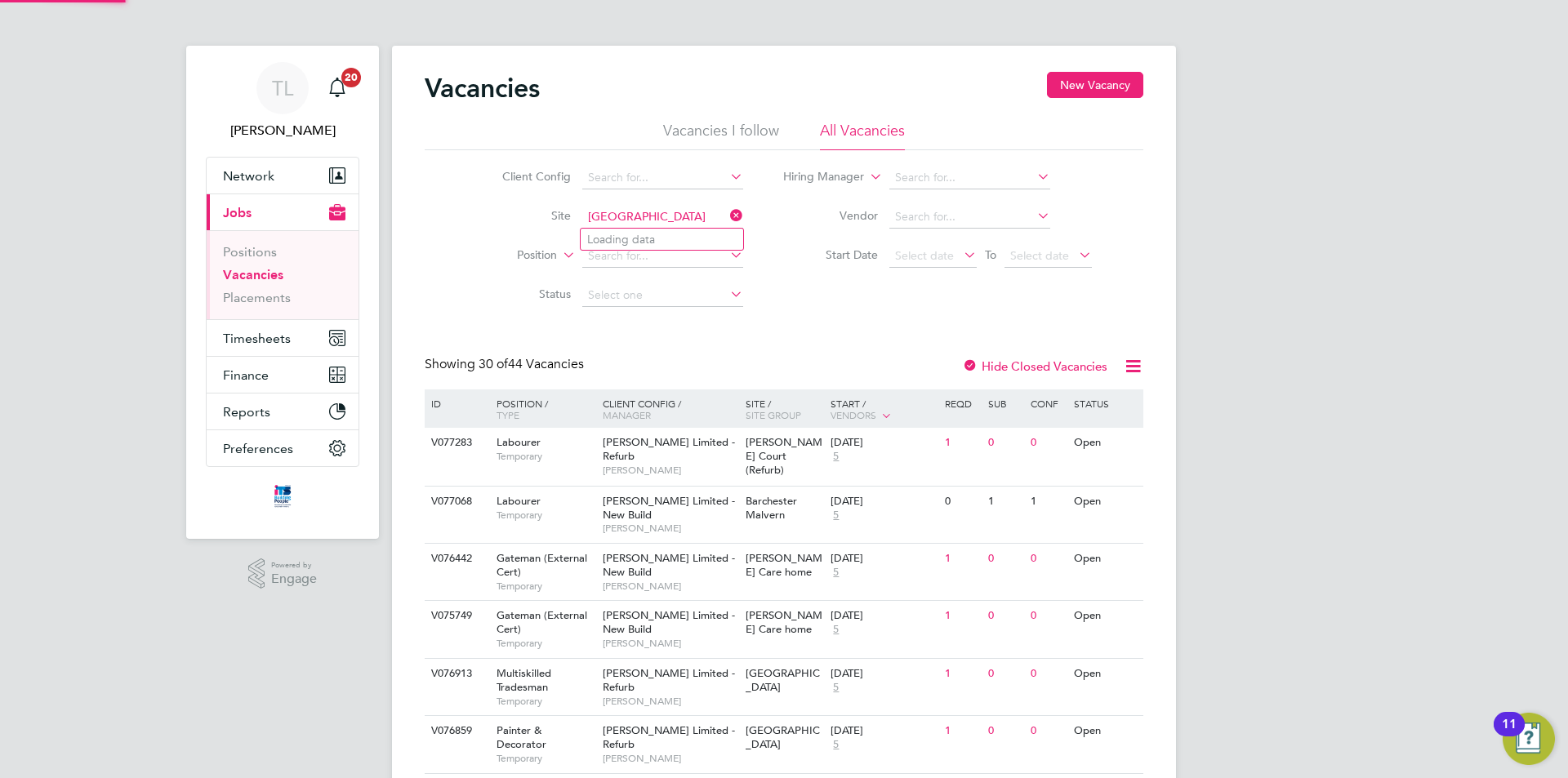
type input "67CD02 -Royal Parade"
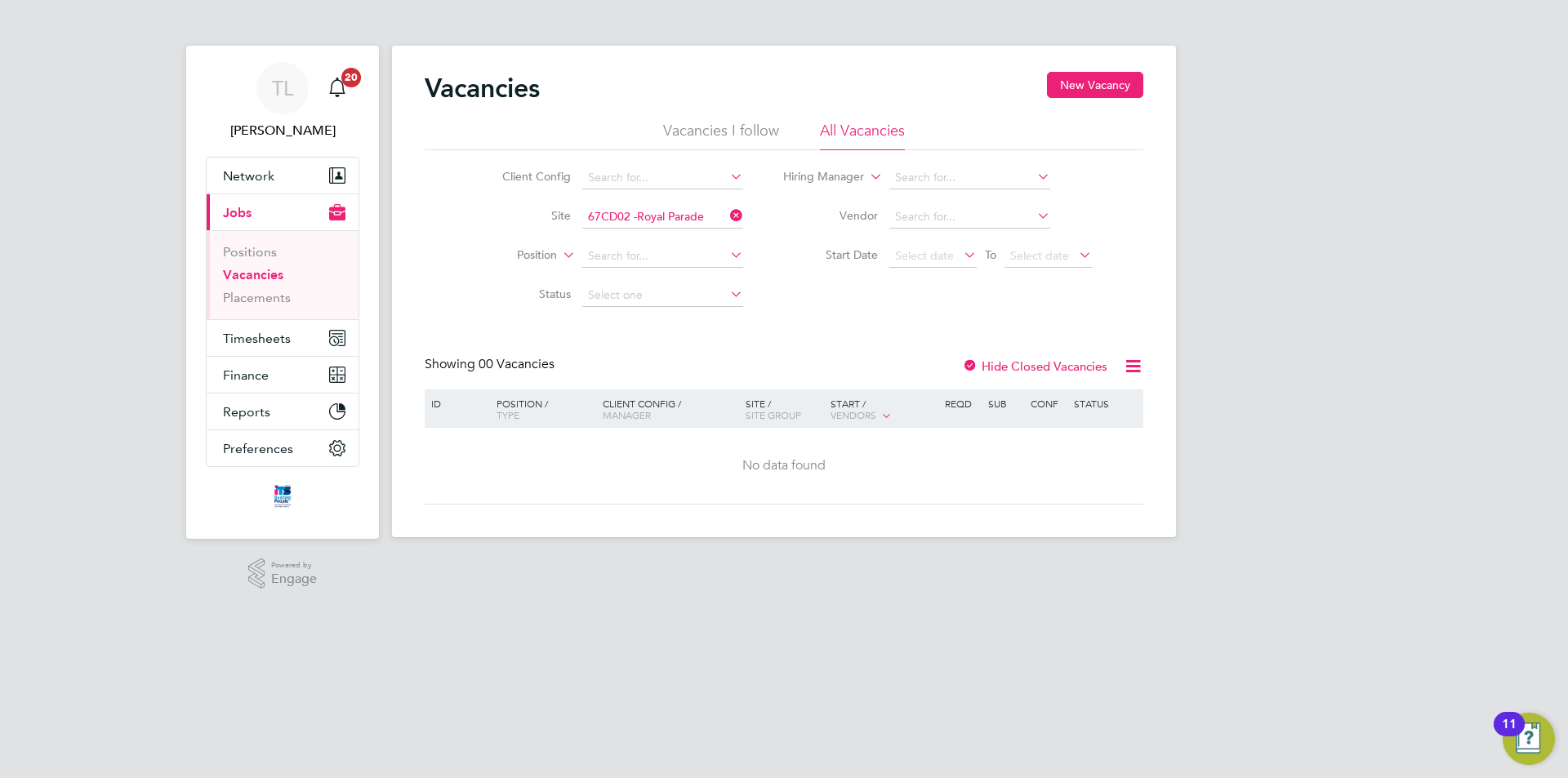
click at [727, 216] on icon at bounding box center [727, 216] width 0 height 23
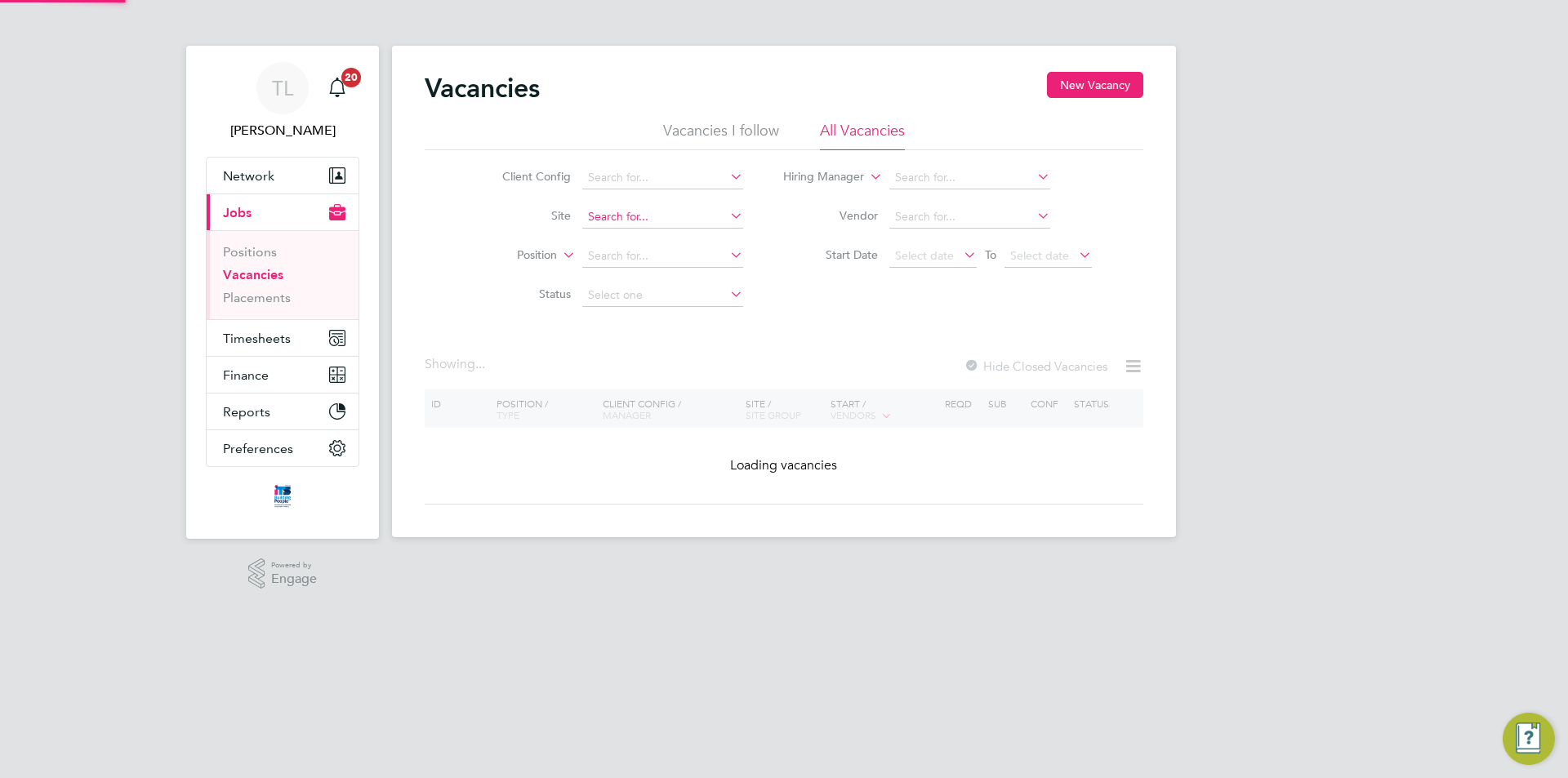
click at [692, 225] on input at bounding box center [662, 217] width 160 height 23
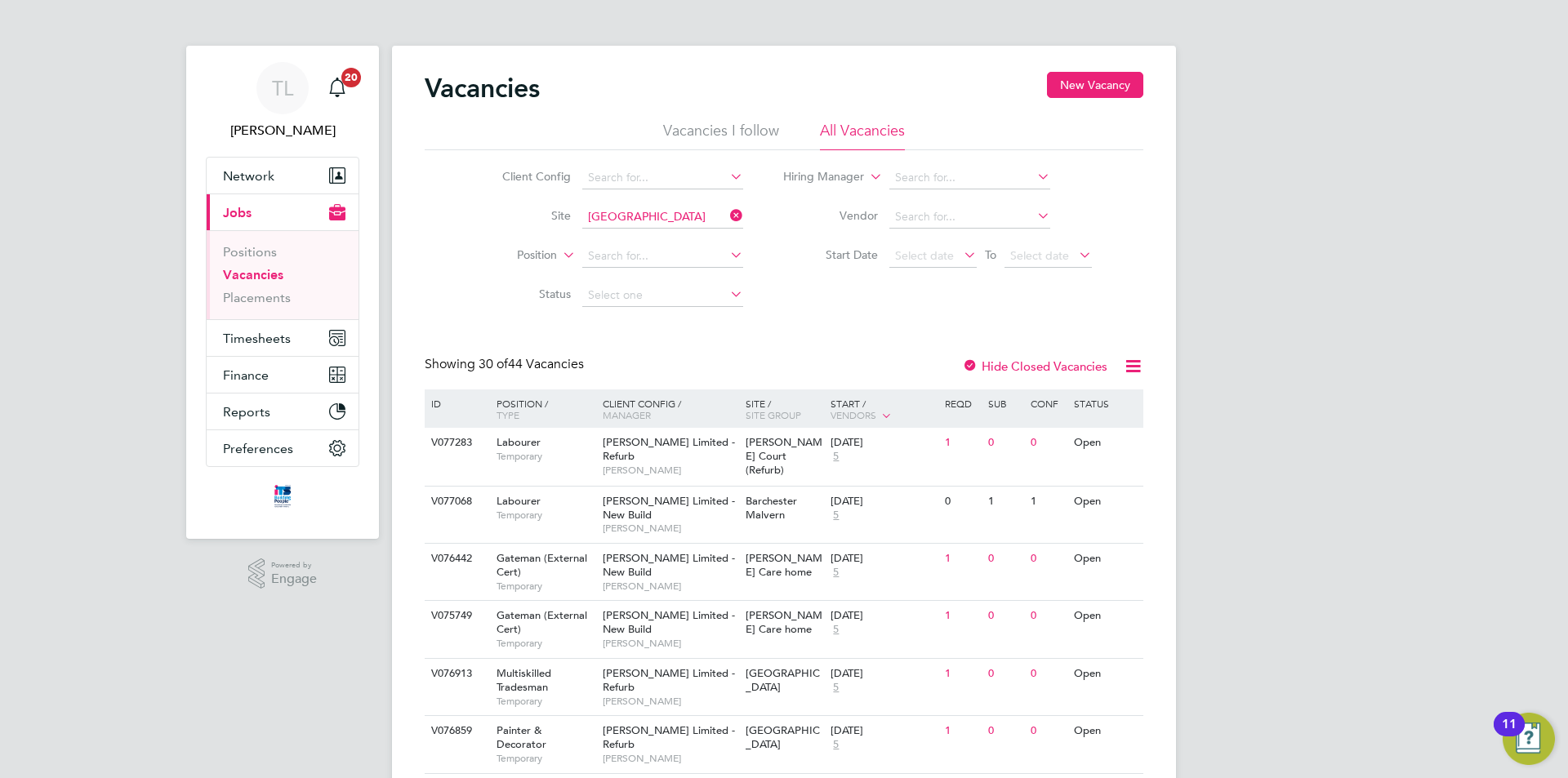
click at [682, 282] on li "Wellington (Monument View)" at bounding box center [693, 282] width 224 height 22
type input "Wellington (Monument View)"
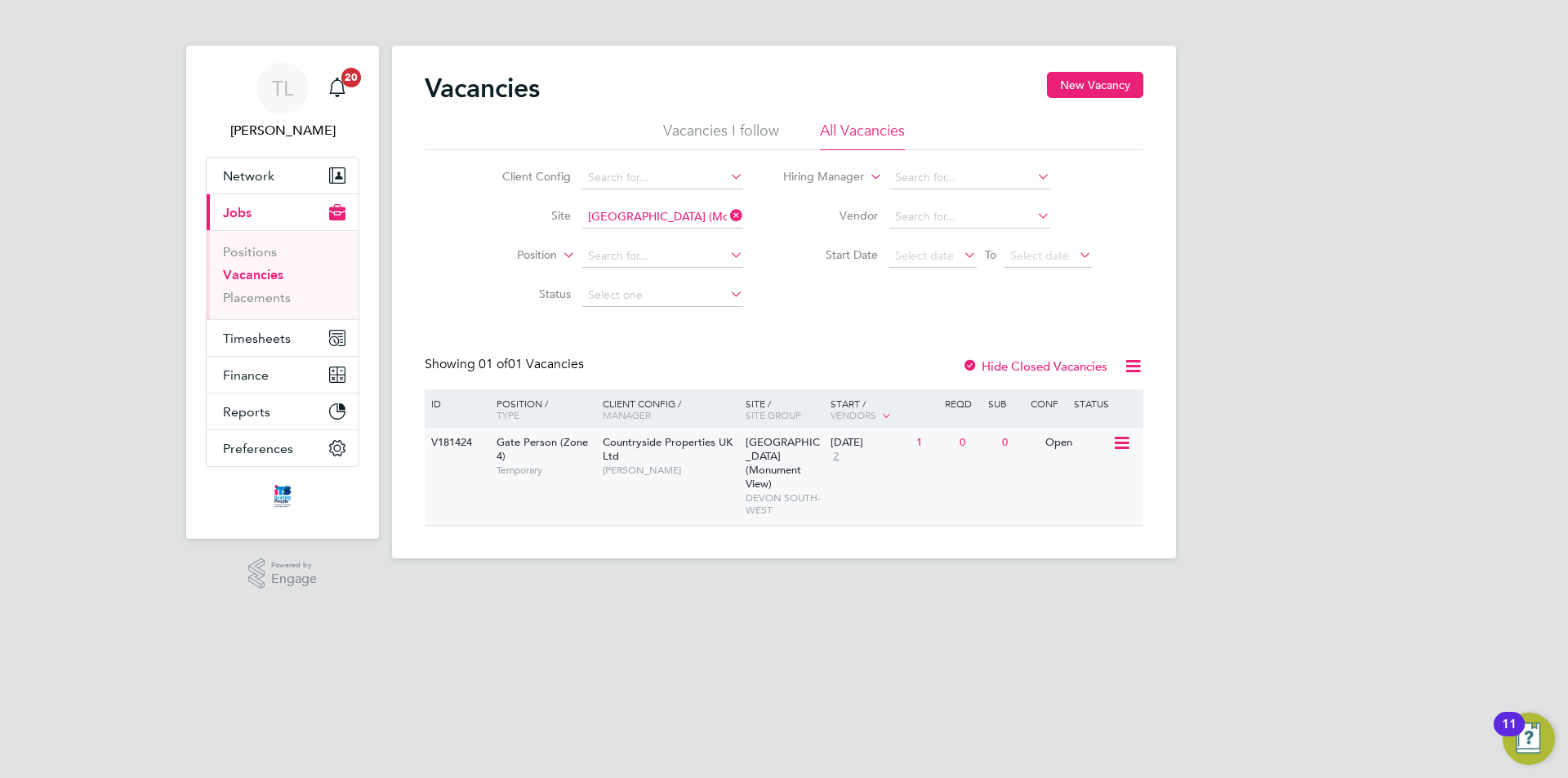
click at [1027, 473] on div "V181424 Gate Person (Zone 4) Temporary Countryside Properties UK Ltd Eddy Brook…" at bounding box center [784, 476] width 719 height 98
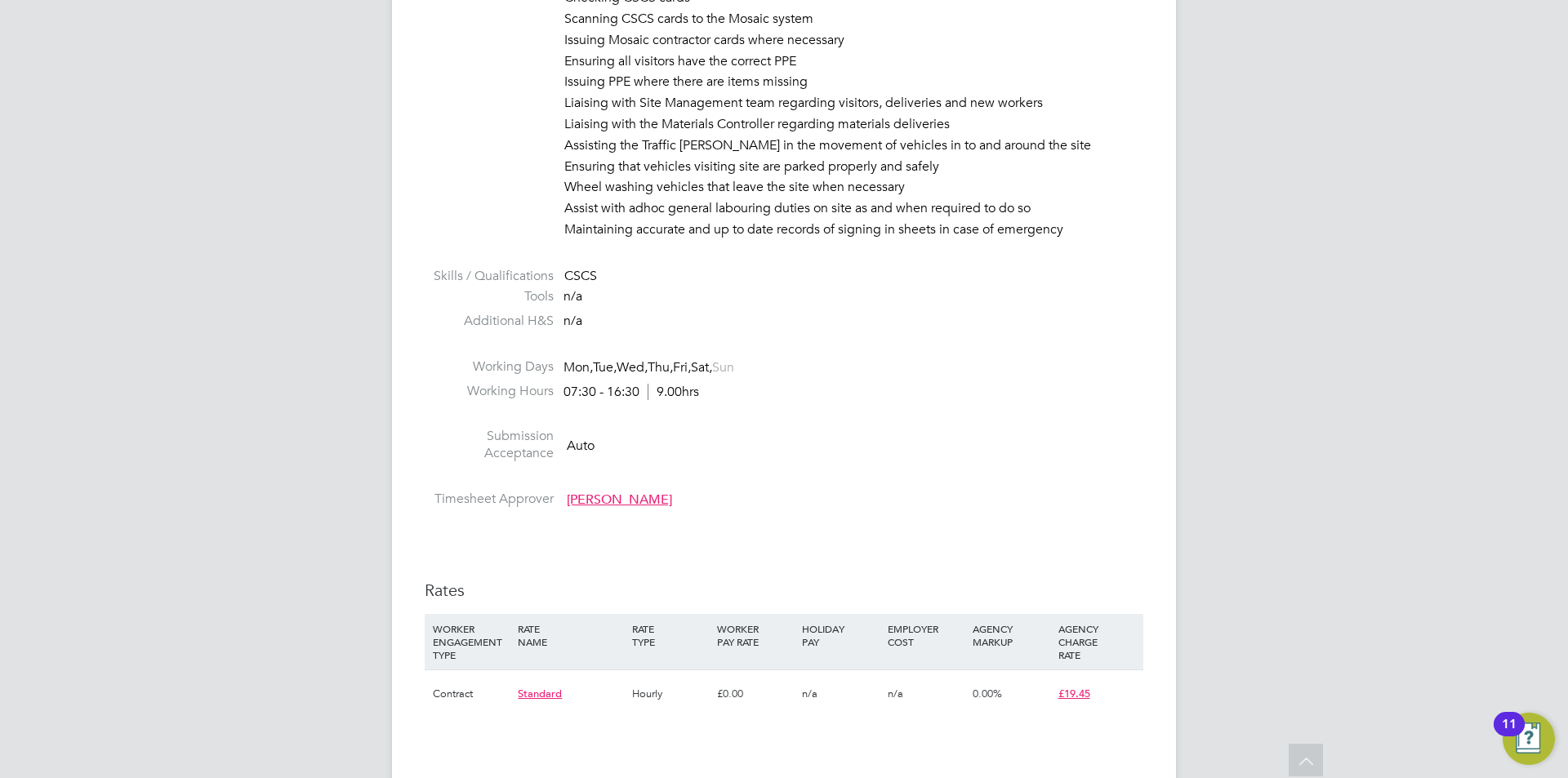
scroll to position [980, 0]
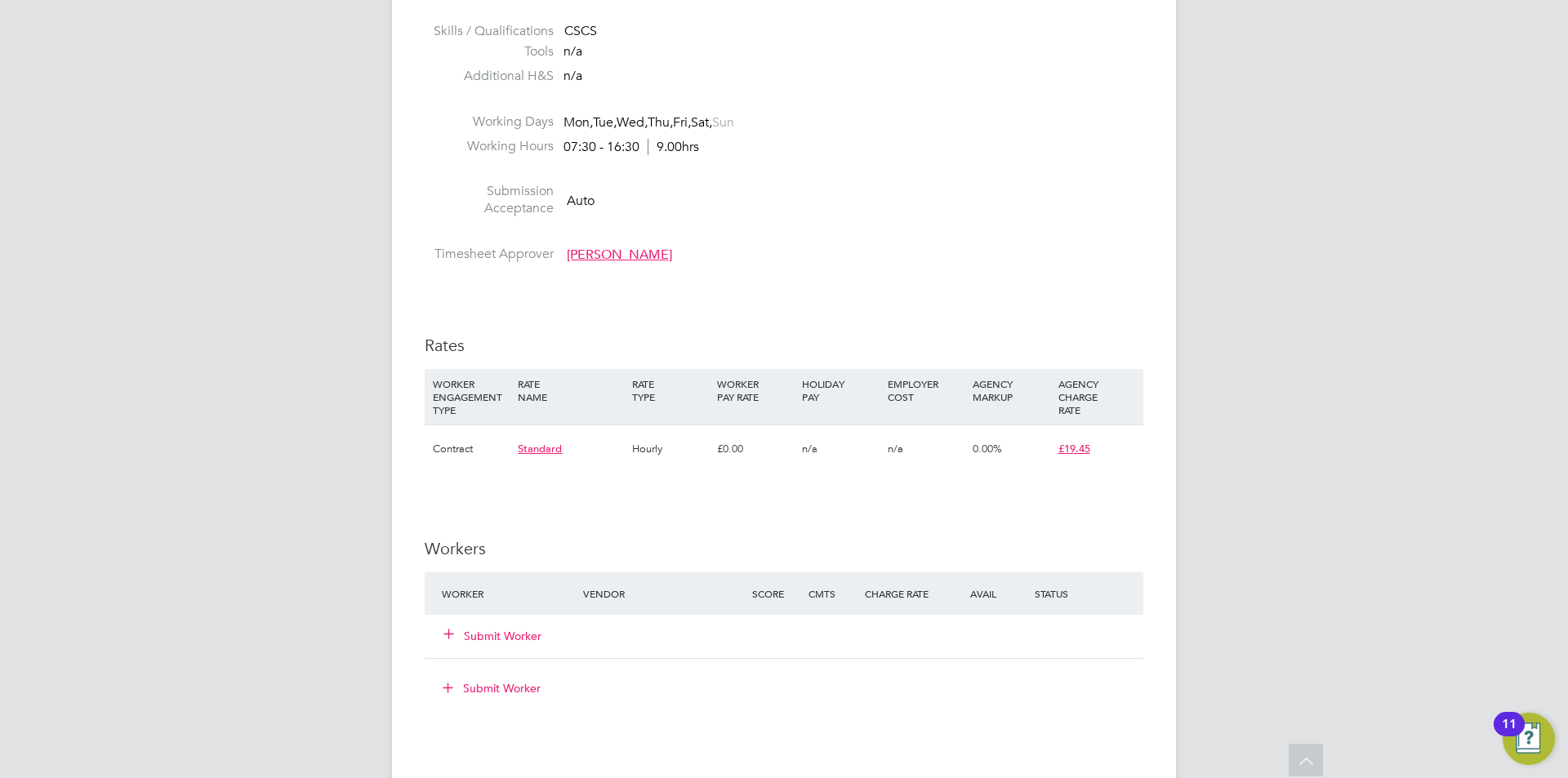
click at [521, 642] on button "Submit Worker" at bounding box center [493, 636] width 98 height 16
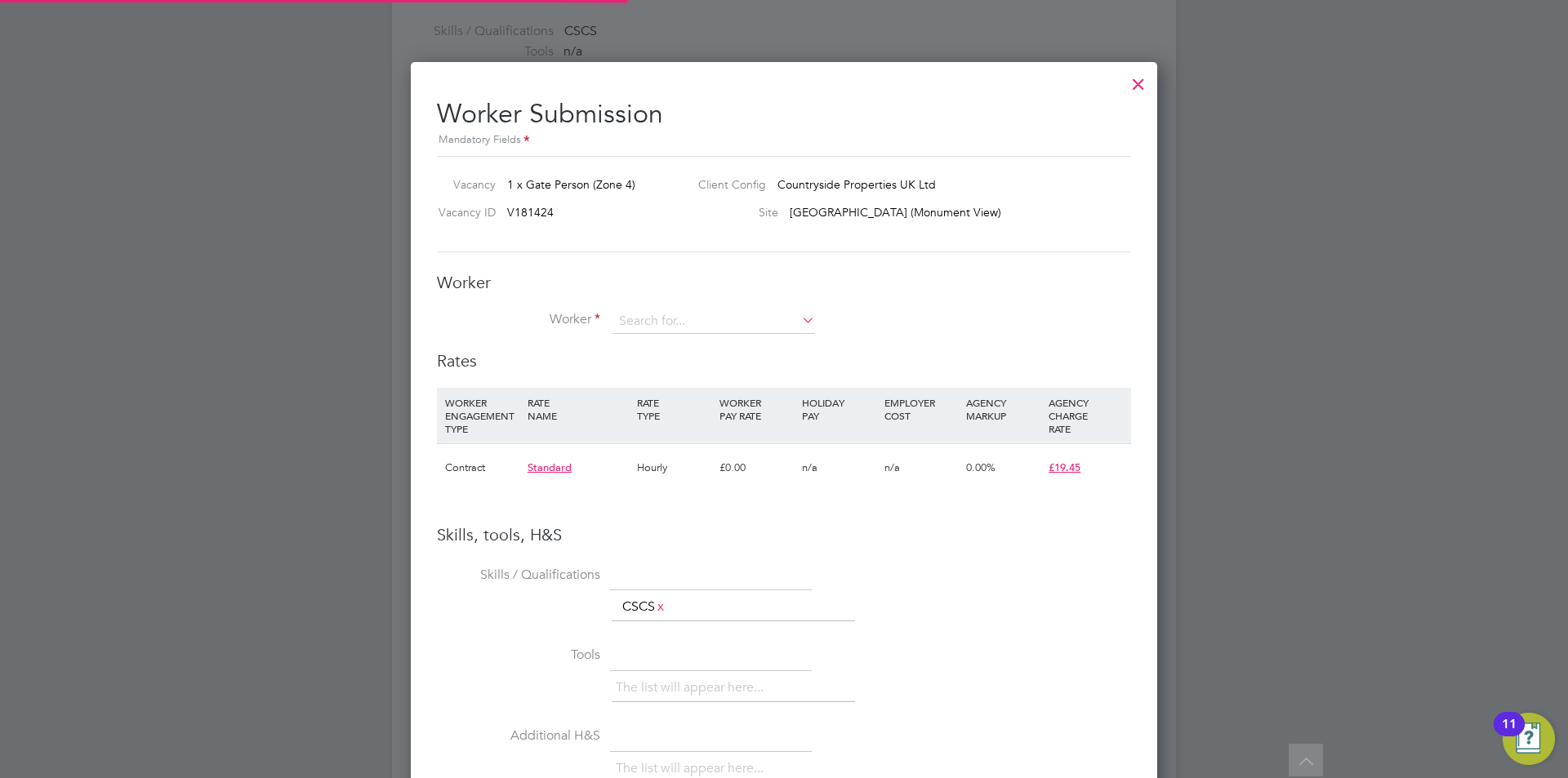
scroll to position [1051, 747]
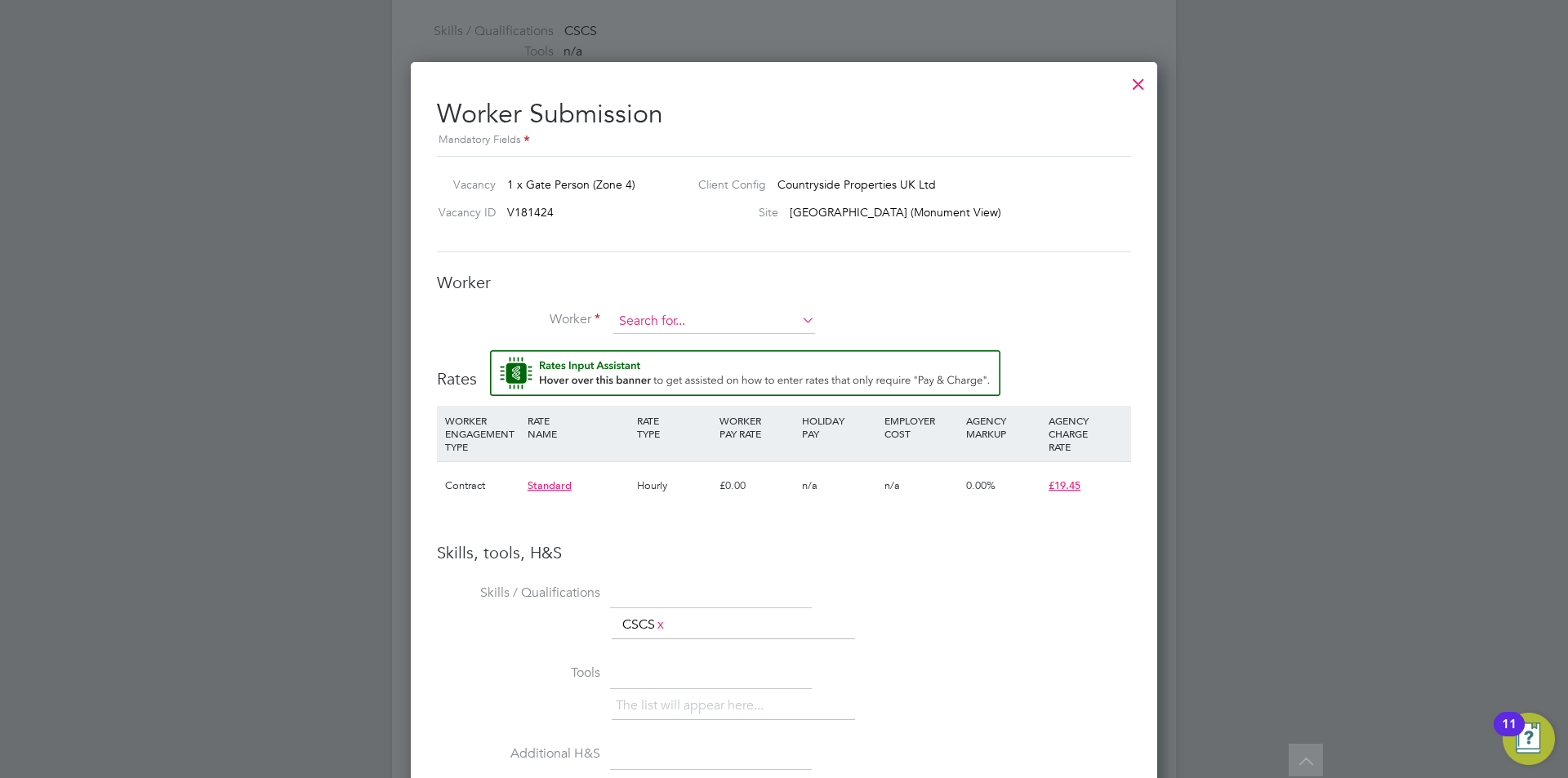
click at [657, 323] on input at bounding box center [714, 321] width 202 height 24
click at [730, 385] on li "James W illiams (JWILLIAMS)" at bounding box center [780, 389] width 334 height 22
type input "James Williams (JWILLIAMS)"
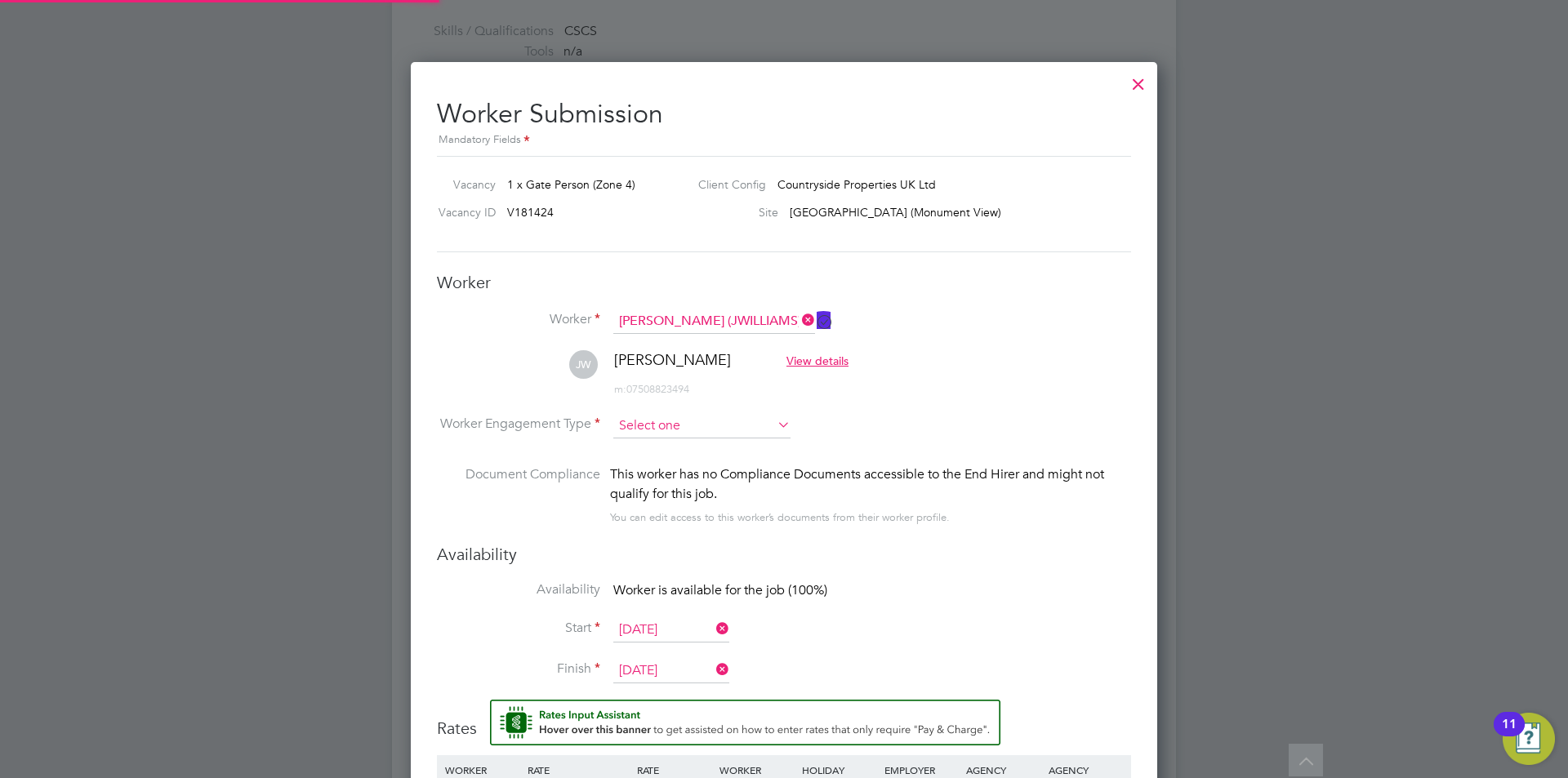
scroll to position [1399, 747]
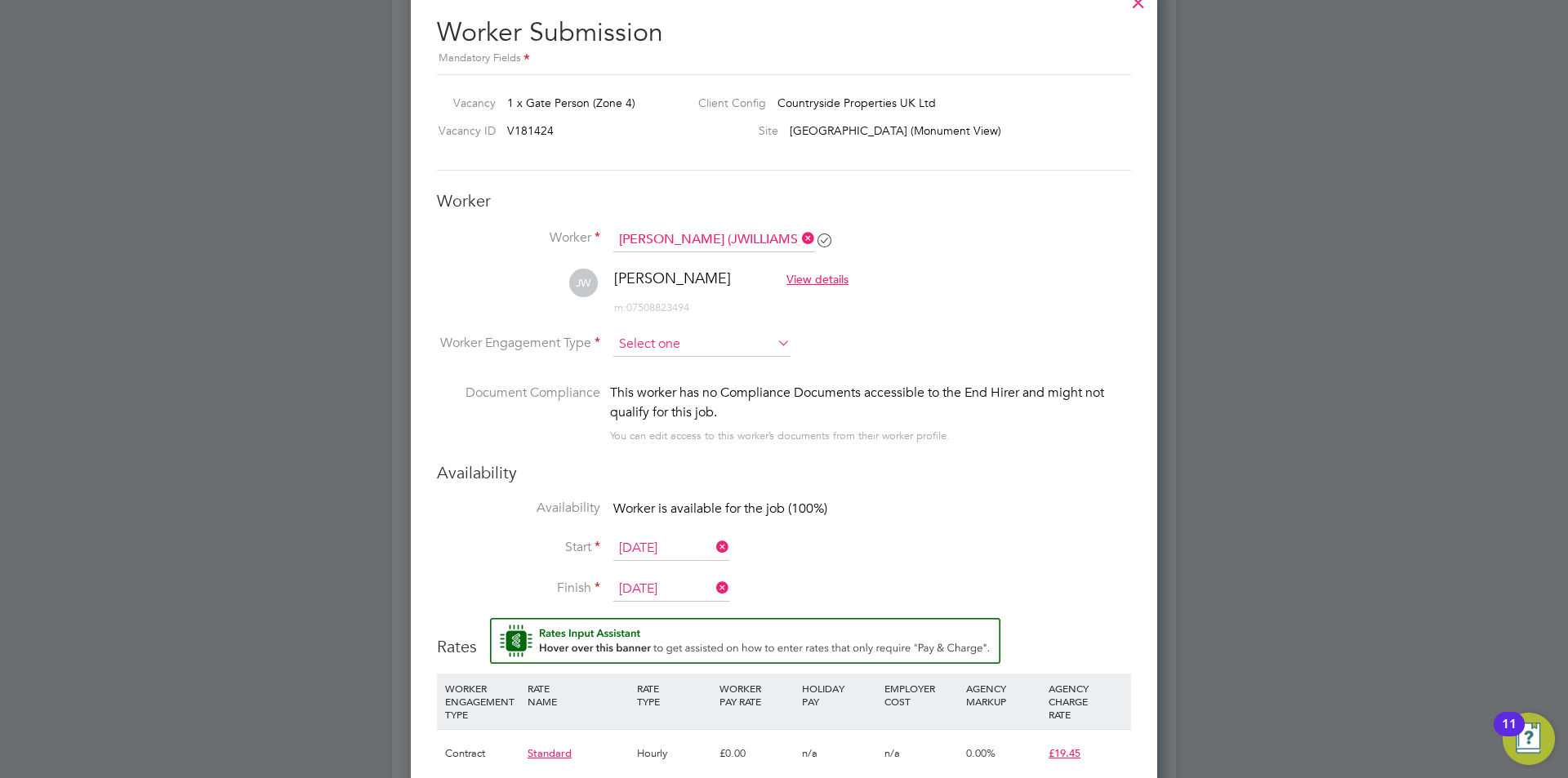
click at [736, 341] on input at bounding box center [702, 344] width 177 height 24
click at [627, 397] on li "PAYE" at bounding box center [702, 389] width 179 height 21
type input "PAYE"
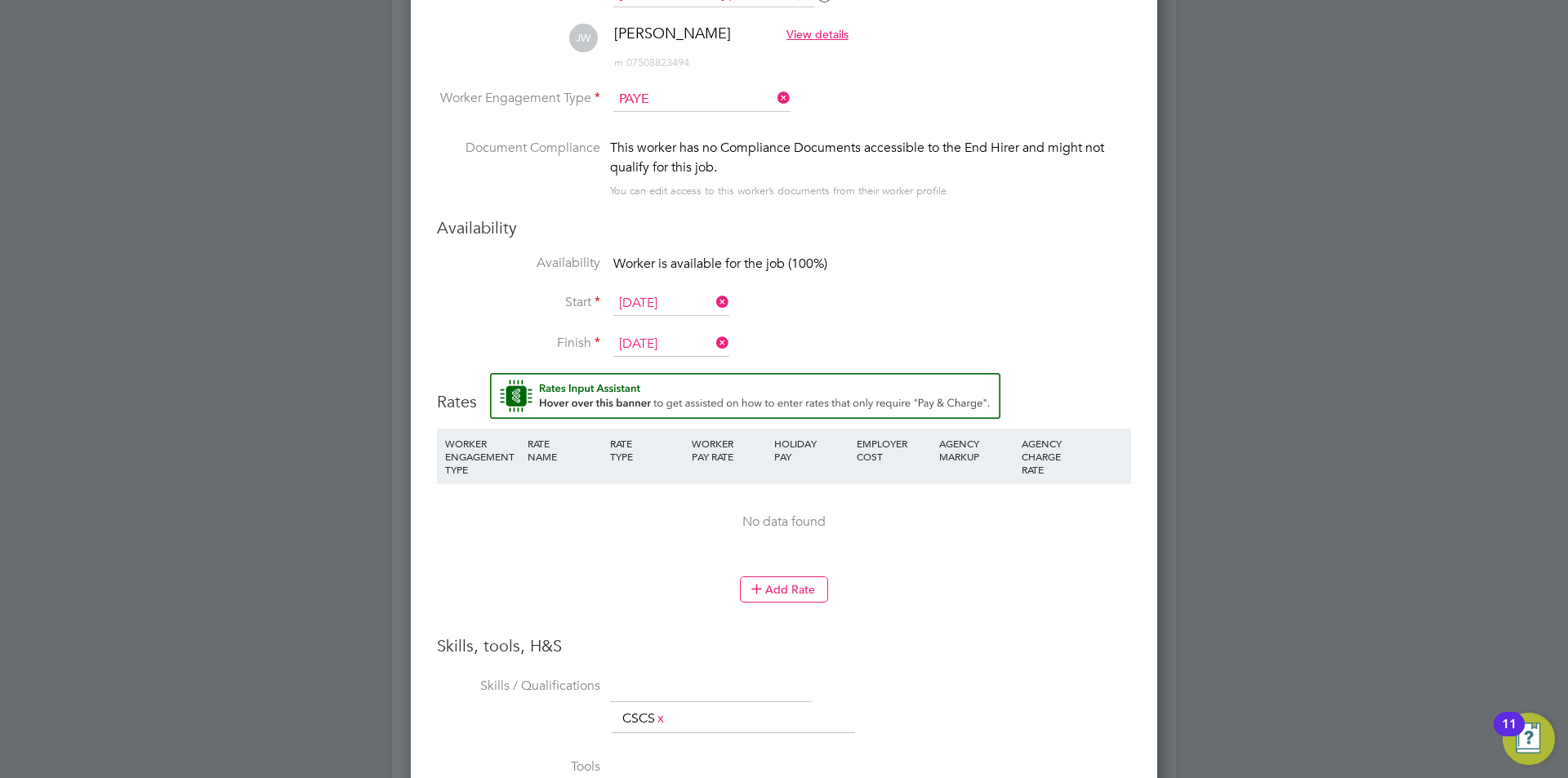
click at [774, 96] on icon at bounding box center [774, 99] width 0 height 23
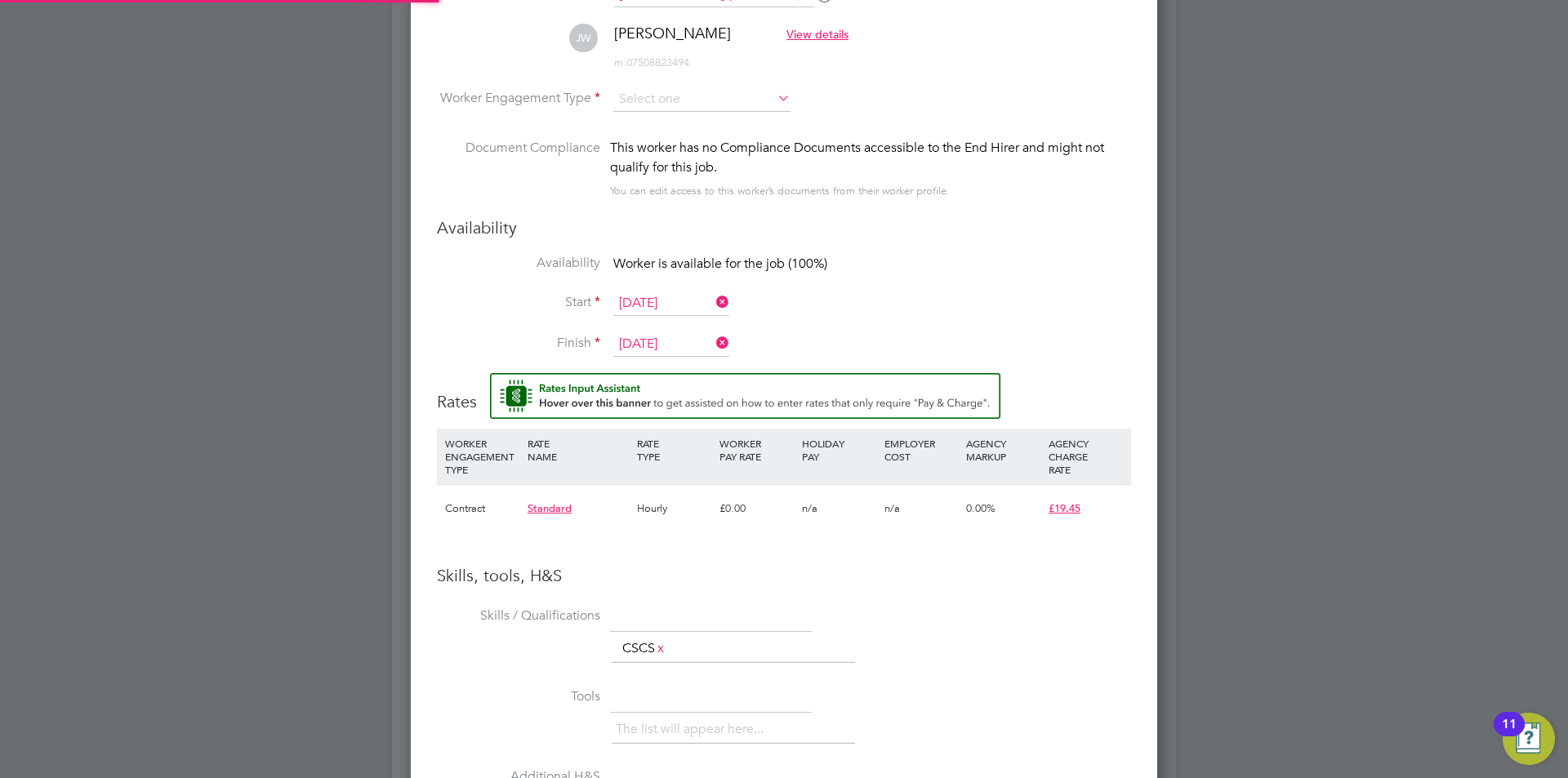
click at [774, 96] on icon at bounding box center [774, 99] width 0 height 23
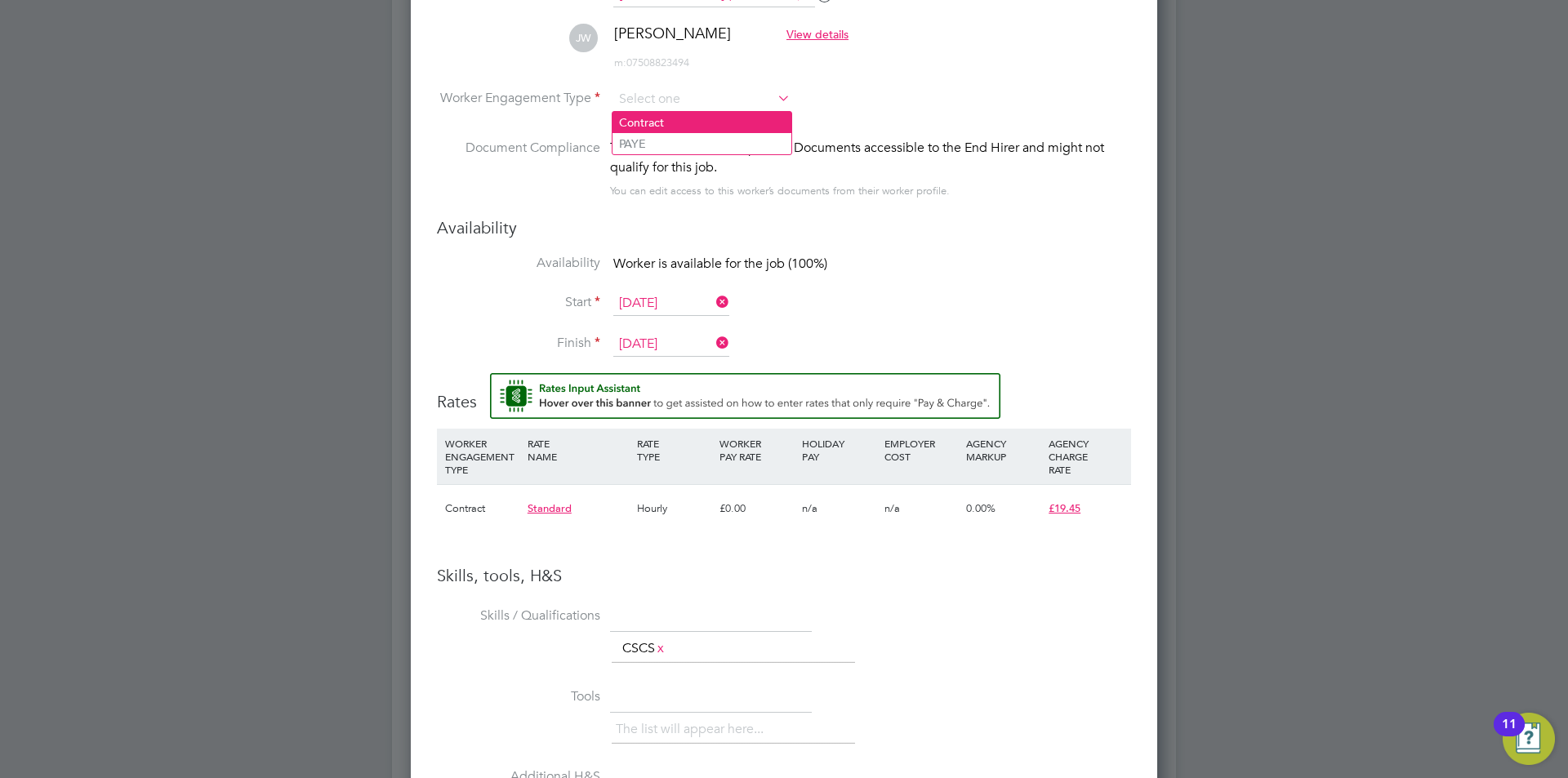
click at [654, 124] on li "Contract" at bounding box center [702, 123] width 179 height 21
type input "Contract"
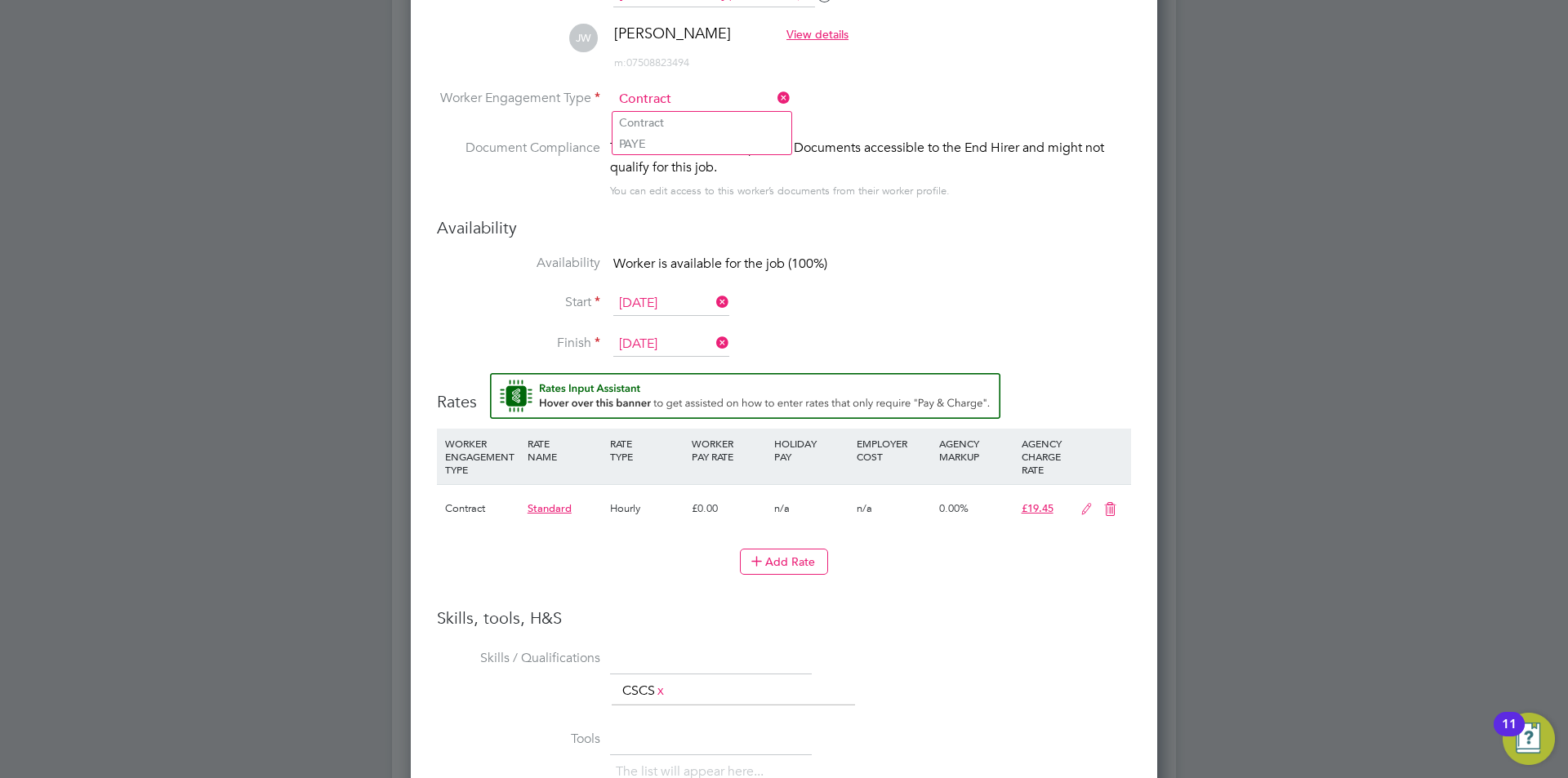
click at [1078, 508] on icon at bounding box center [1087, 509] width 20 height 14
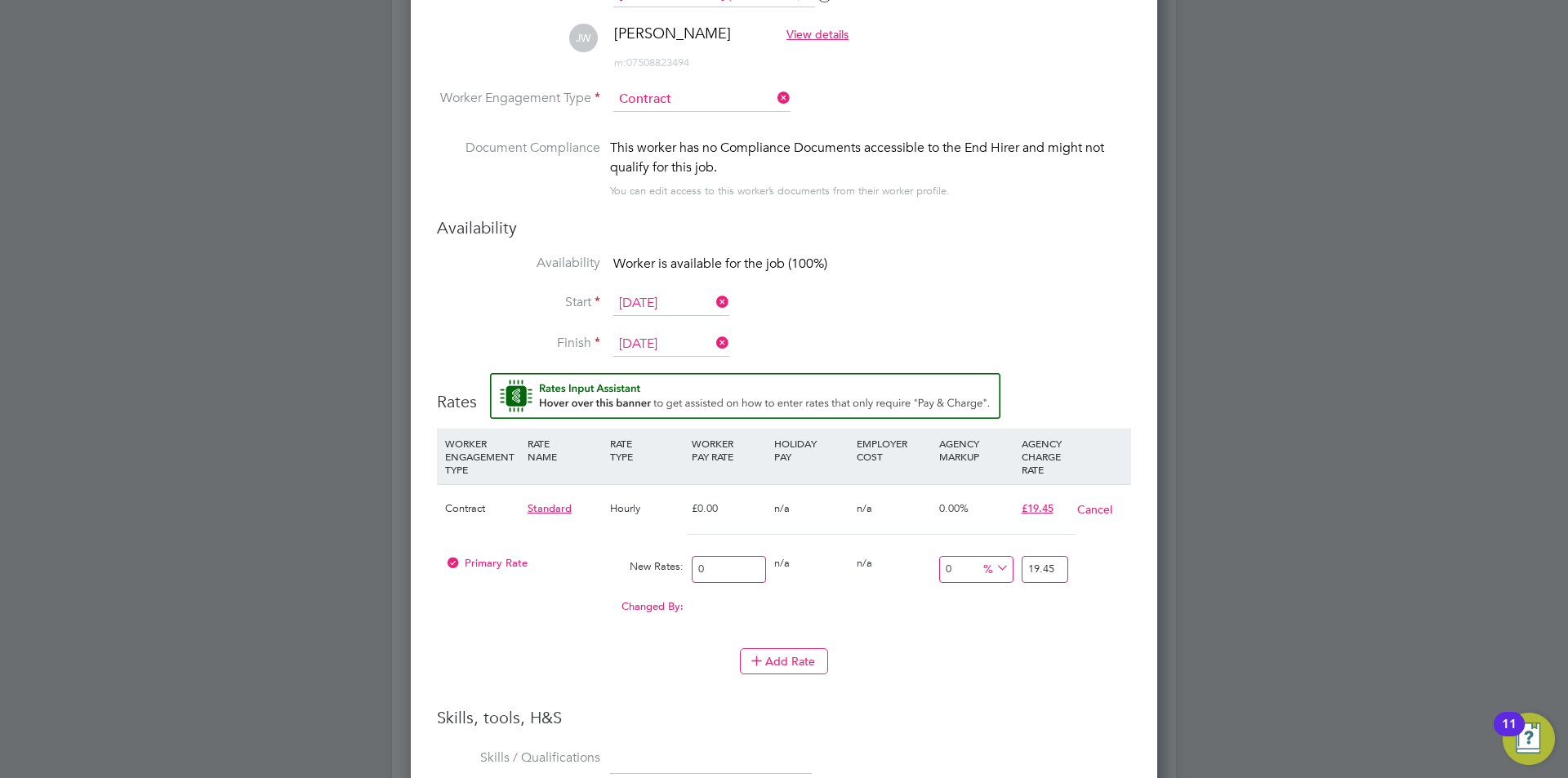
drag, startPoint x: 1054, startPoint y: 572, endPoint x: 1019, endPoint y: 570, distance: 35.1
click at [1019, 570] on div "19.45" at bounding box center [1045, 569] width 55 height 43
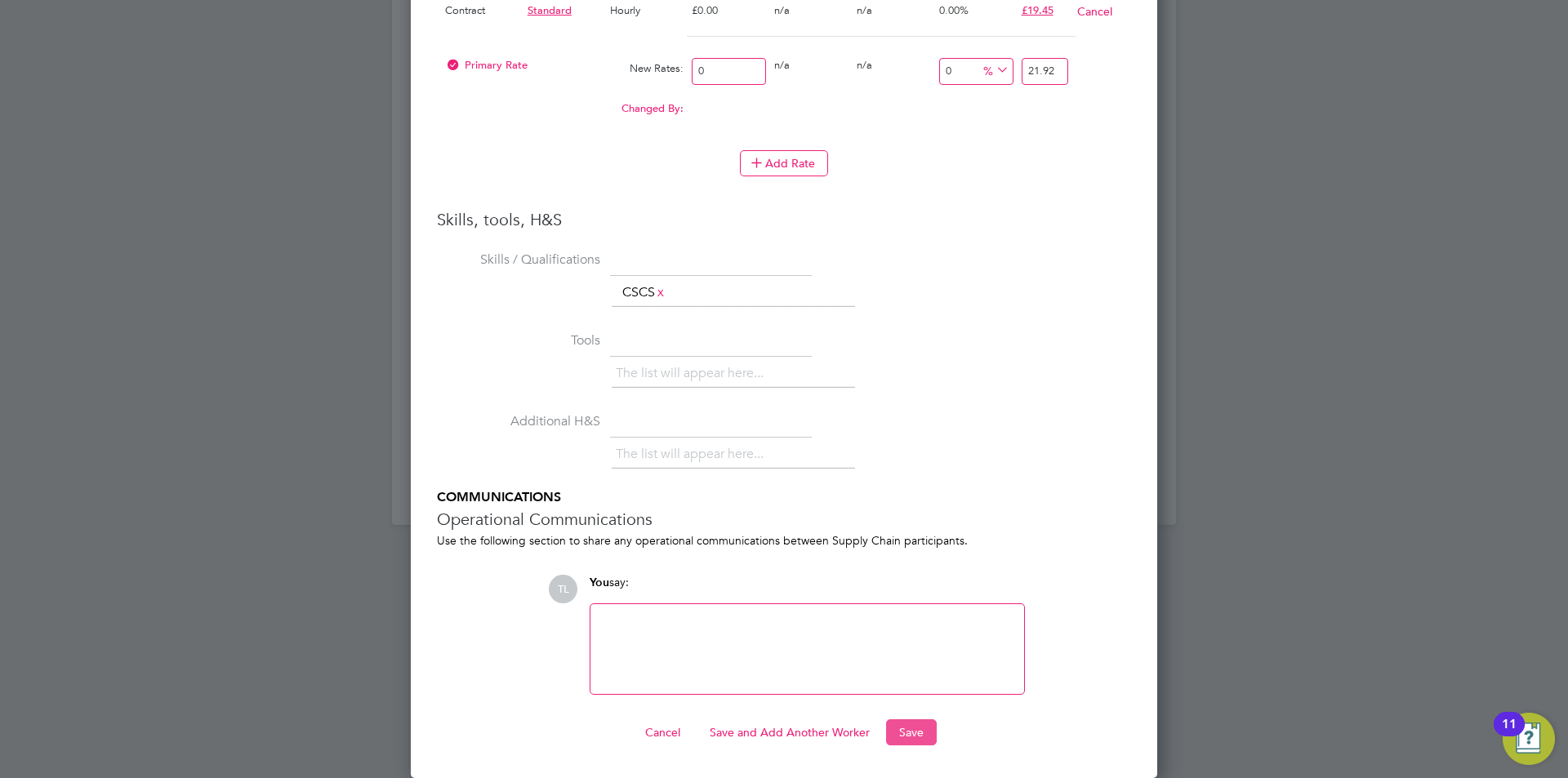
type input "21.92"
click at [917, 734] on button "Save" at bounding box center [912, 732] width 50 height 26
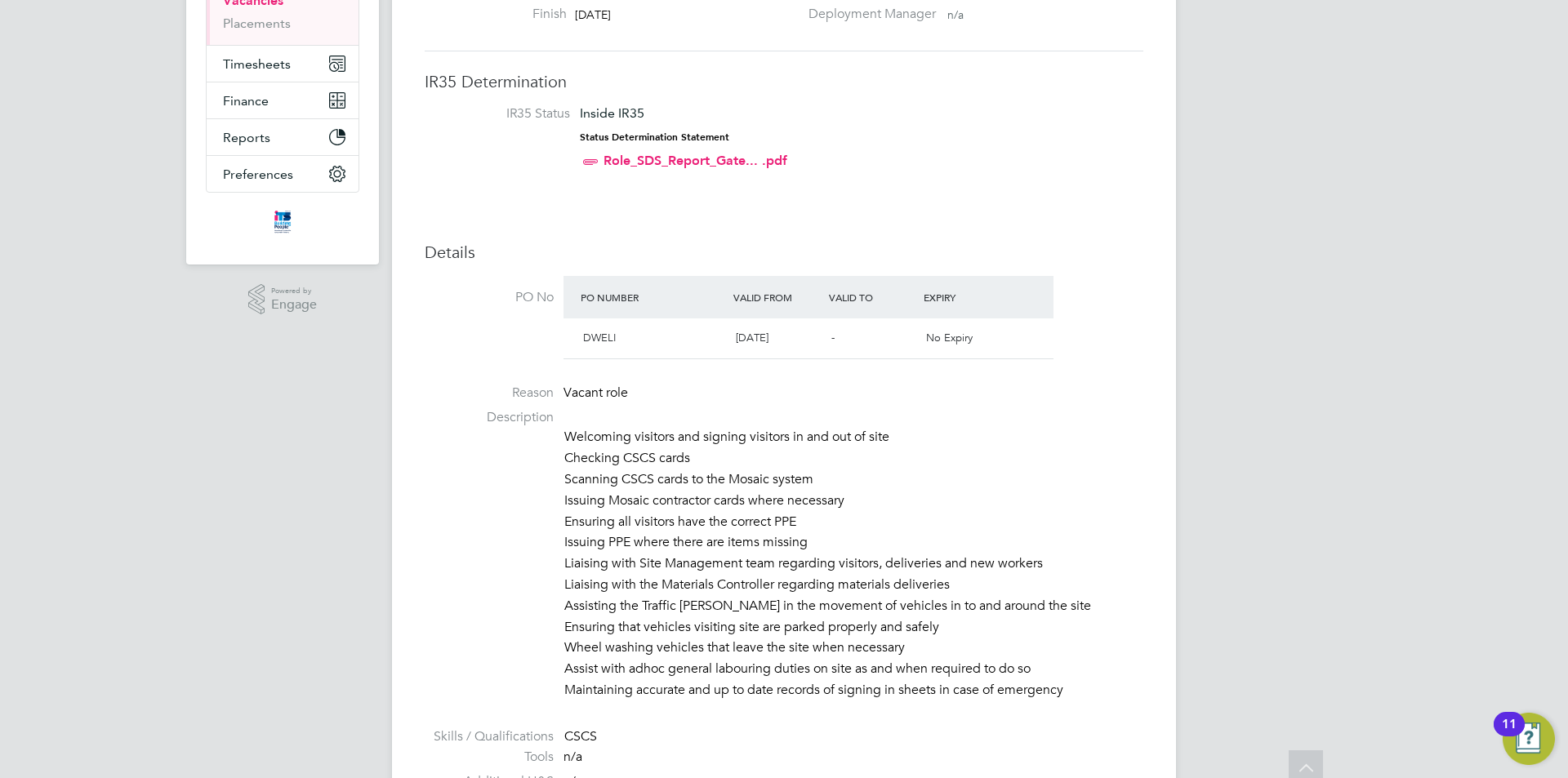
scroll to position [21, 0]
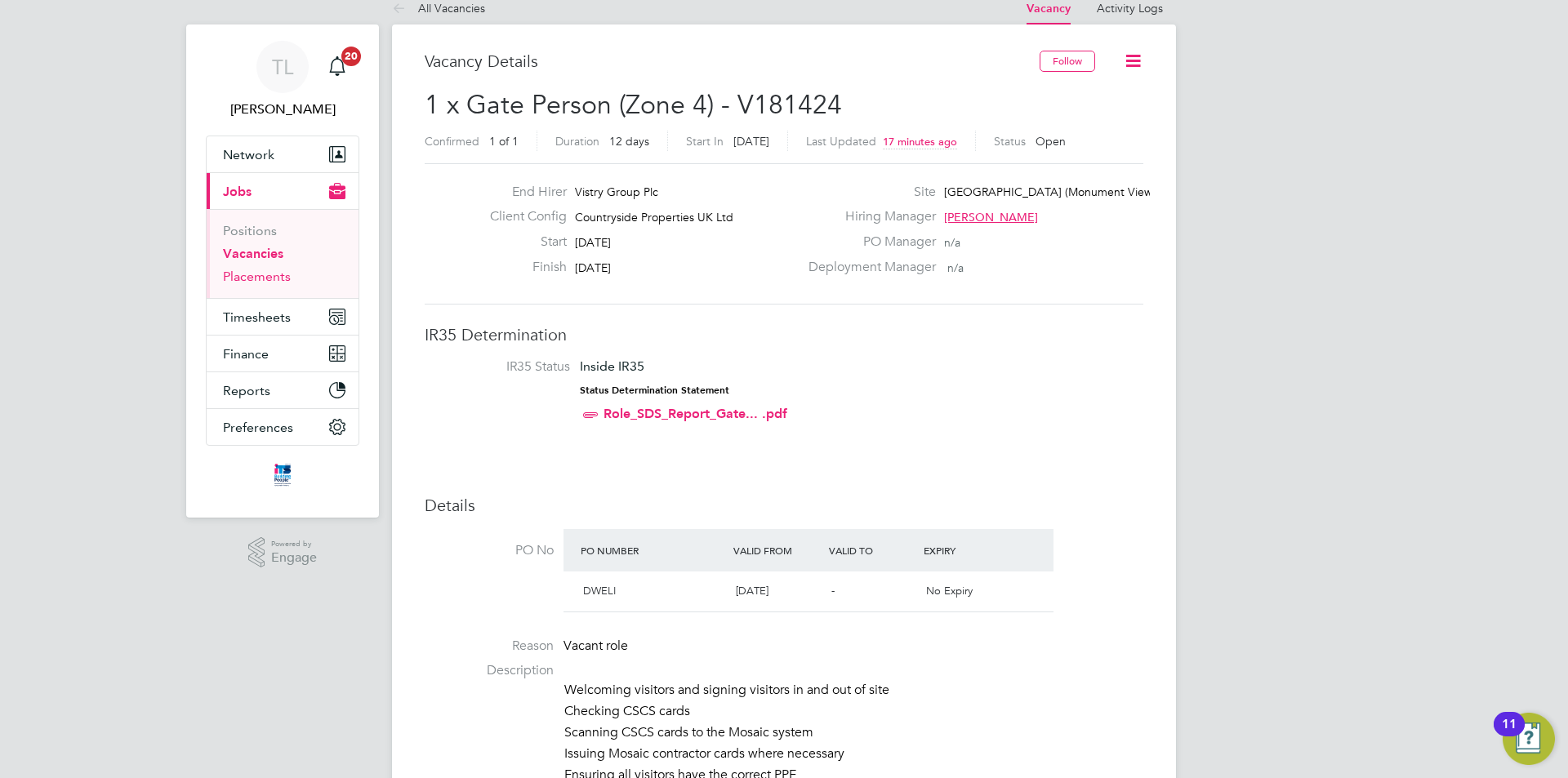
click at [245, 276] on link "Placements" at bounding box center [257, 276] width 68 height 15
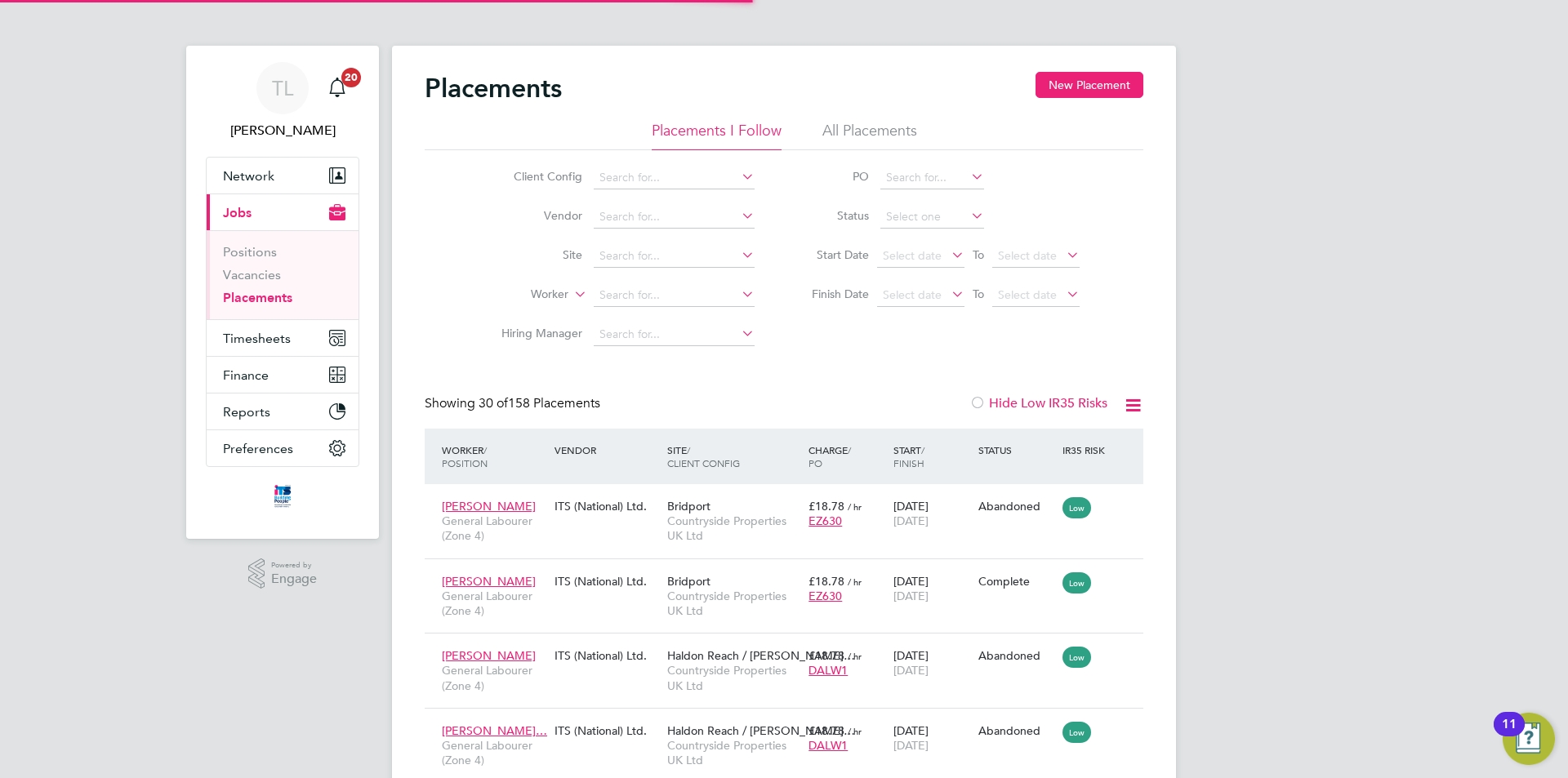
scroll to position [61, 142]
click at [654, 261] on input at bounding box center [674, 256] width 160 height 23
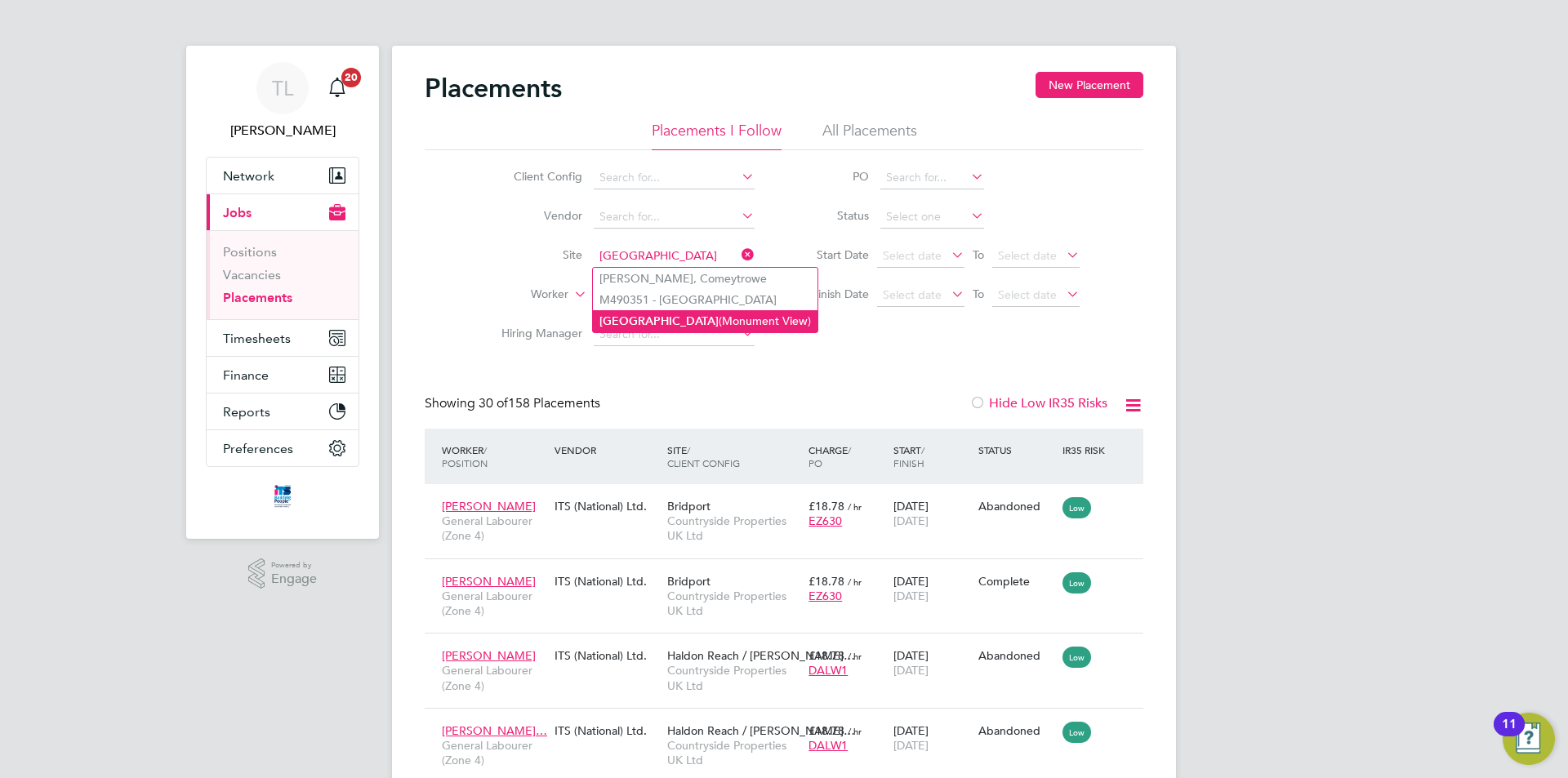
click at [667, 315] on li "Wellington (Monument View)" at bounding box center [705, 321] width 224 height 22
type input "Wellington (Monument View)"
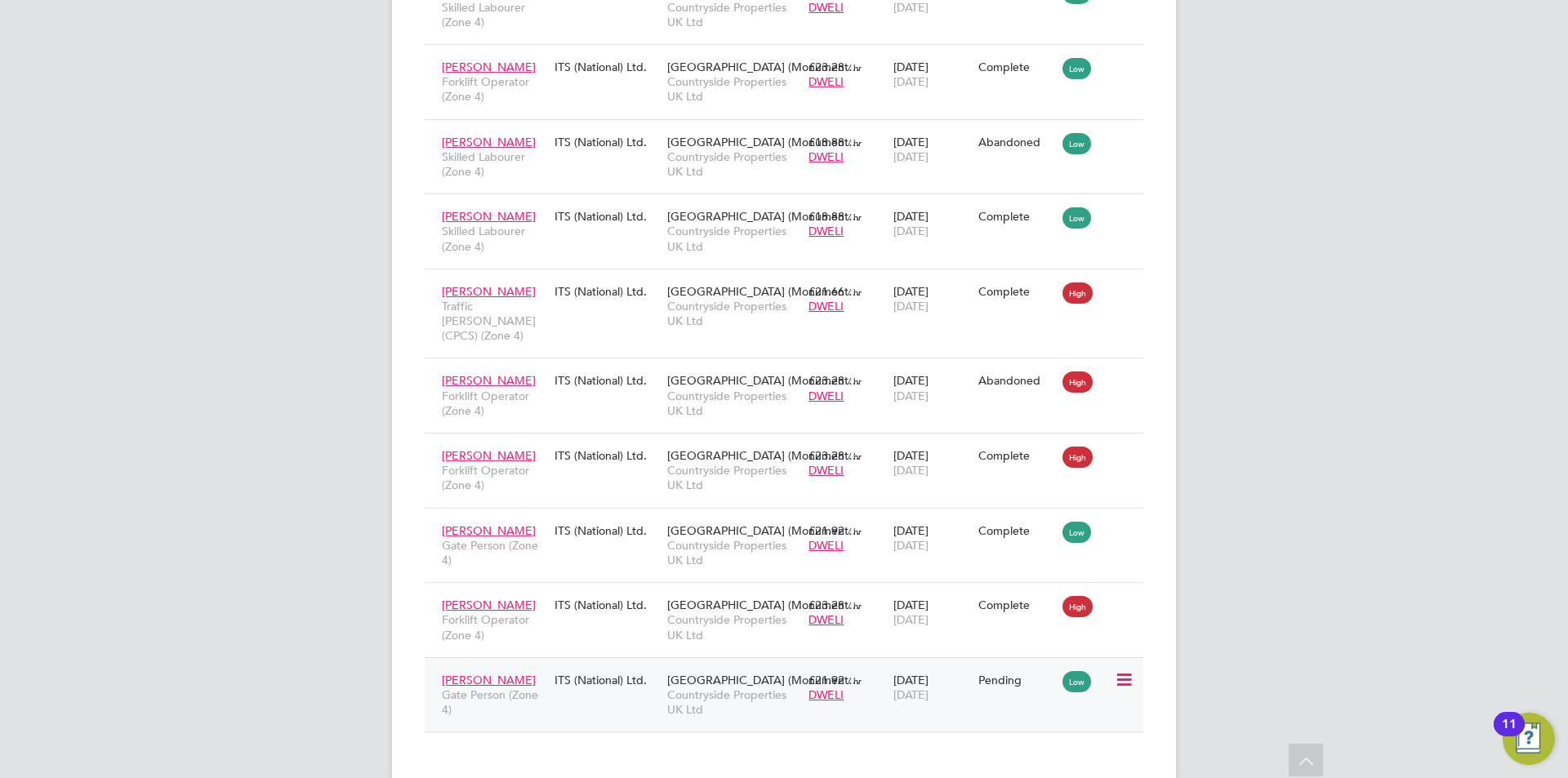
click at [1123, 671] on icon at bounding box center [1122, 680] width 16 height 19
click at [1003, 759] on li "Start" at bounding box center [1049, 752] width 167 height 23
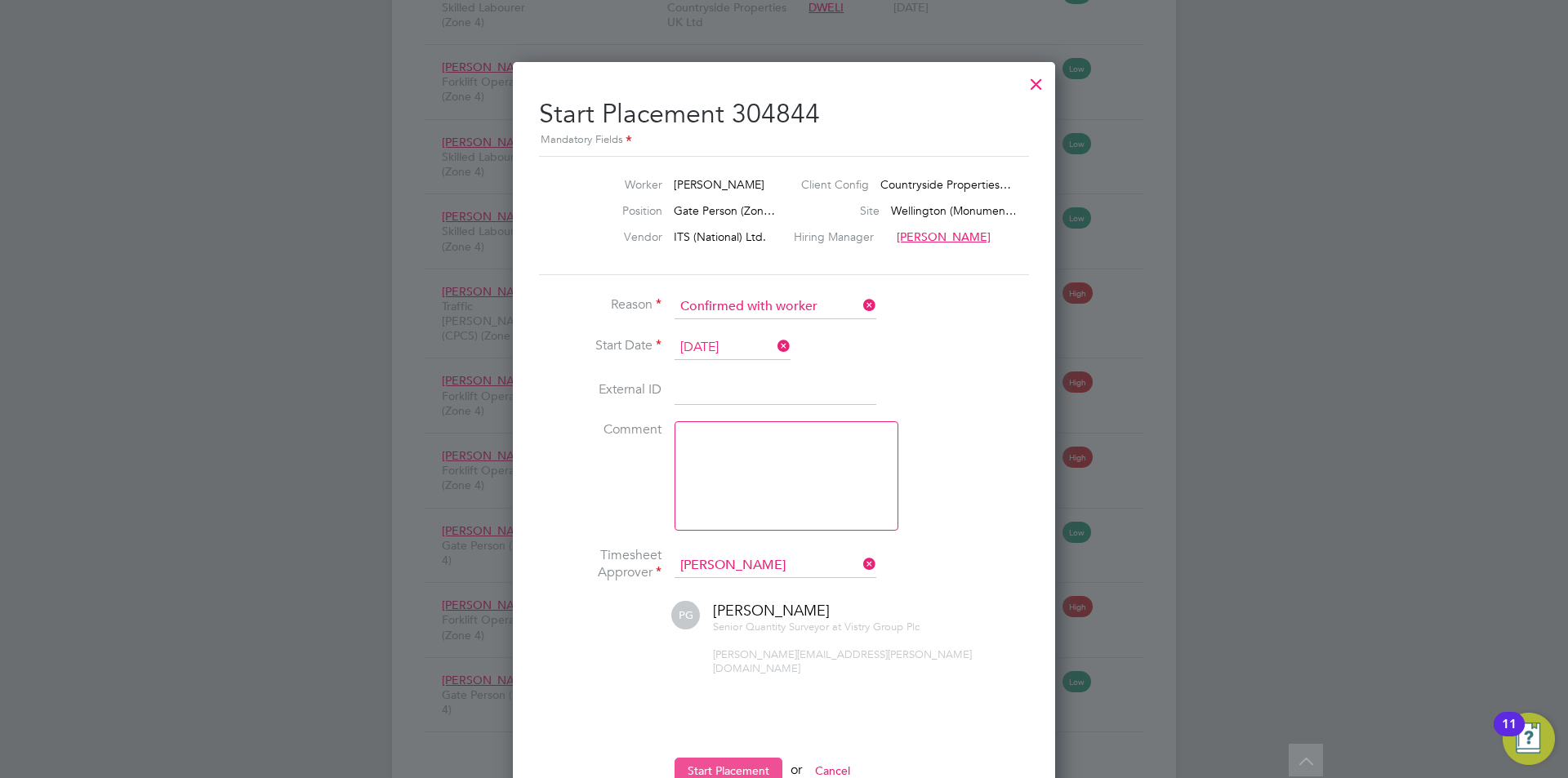
click at [750, 758] on button "Start Placement" at bounding box center [729, 770] width 108 height 26
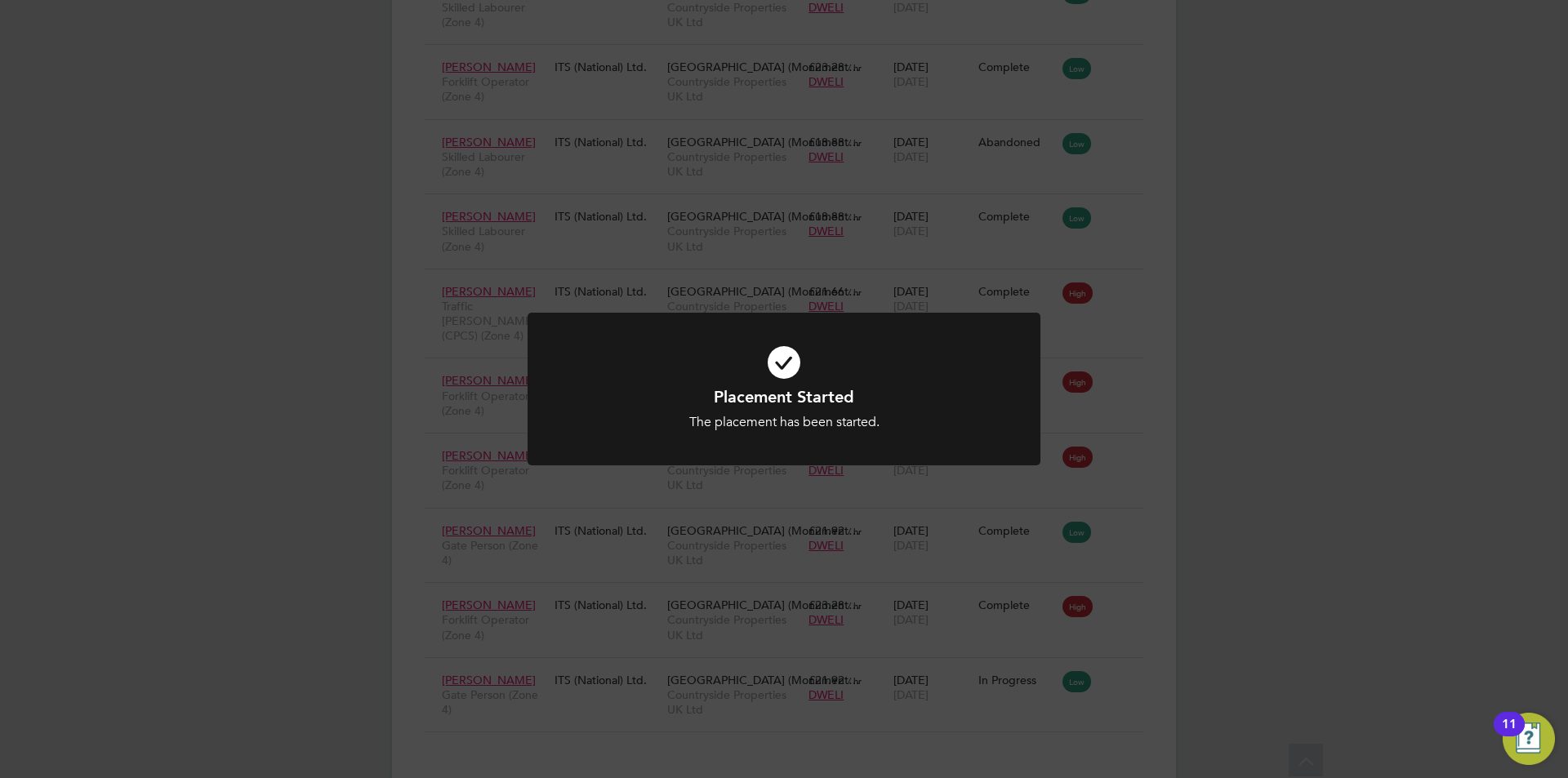
click at [1289, 517] on div "Placement Started The placement has been started. Cancel Okay" at bounding box center [784, 389] width 1568 height 778
